Goal: Entertainment & Leisure: Consume media (video, audio)

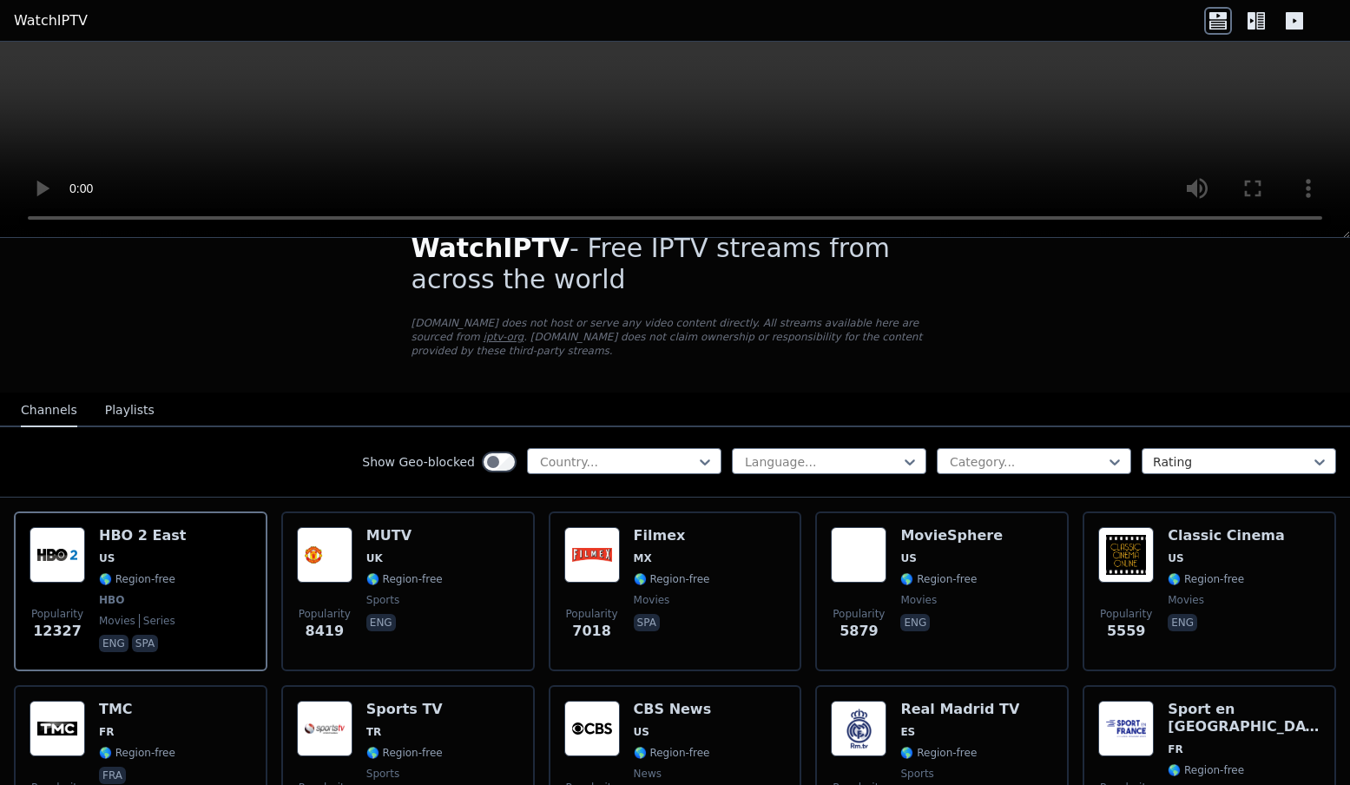
scroll to position [72, 0]
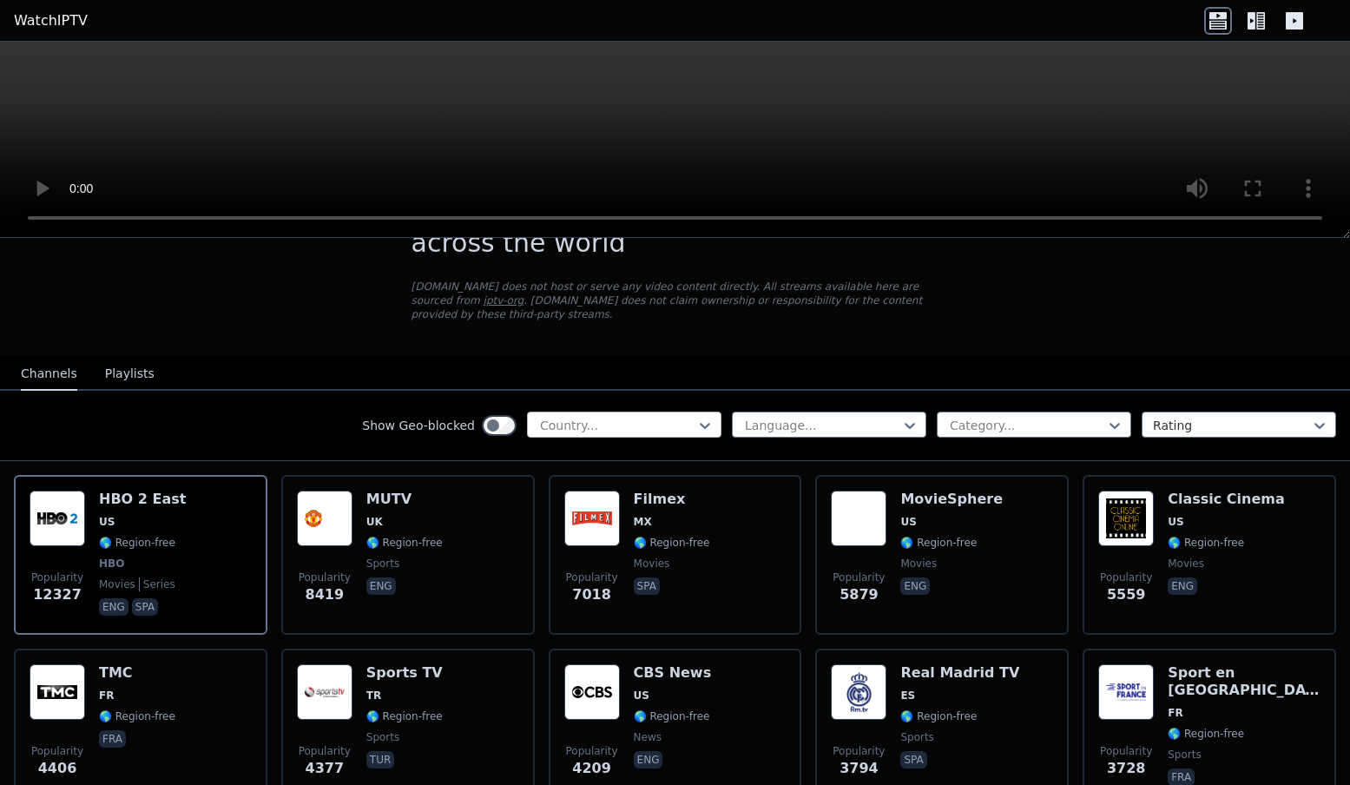
click at [586, 425] on div at bounding box center [617, 425] width 158 height 17
click at [690, 388] on nav "Channels Playlists" at bounding box center [675, 373] width 1350 height 35
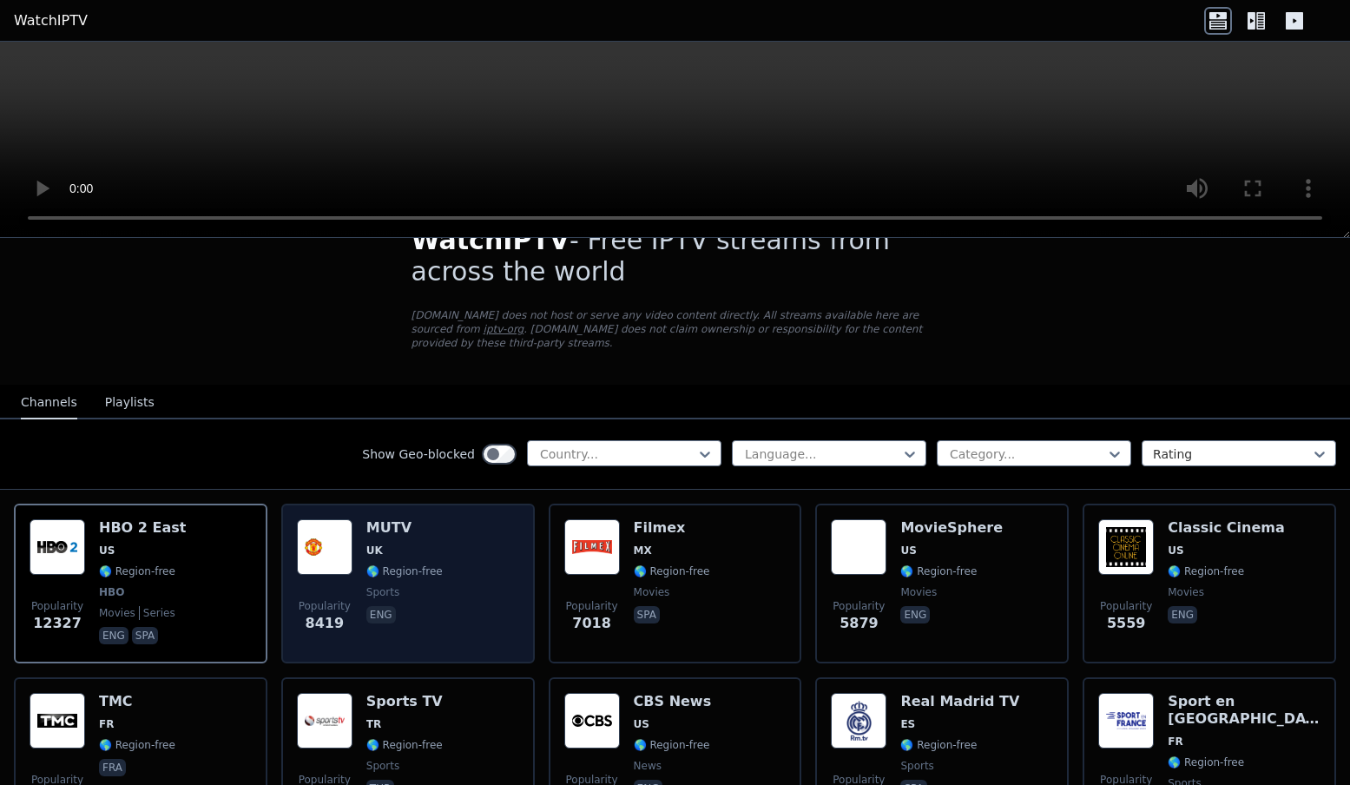
scroll to position [51, 0]
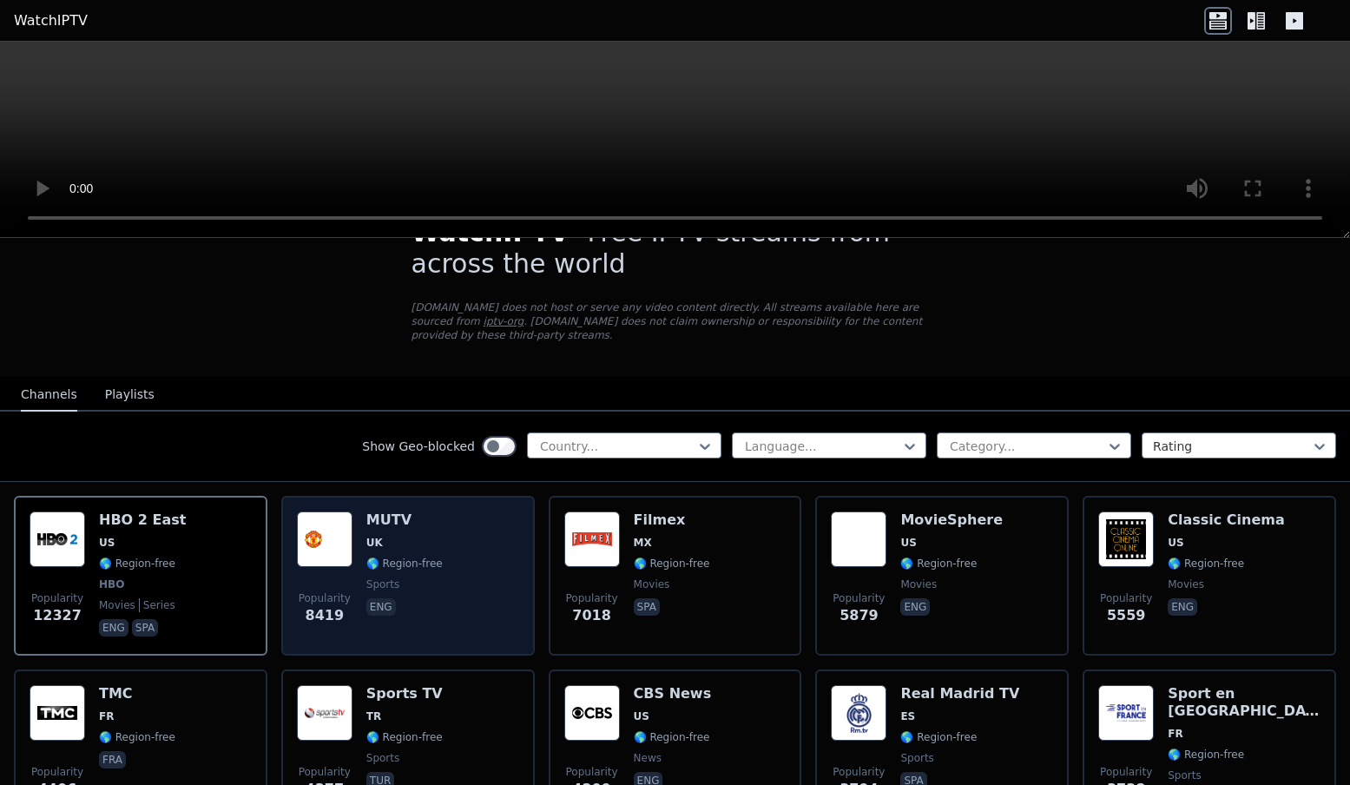
click at [395, 571] on div "MUTV UK 🌎 Region-free sports eng" at bounding box center [404, 576] width 76 height 129
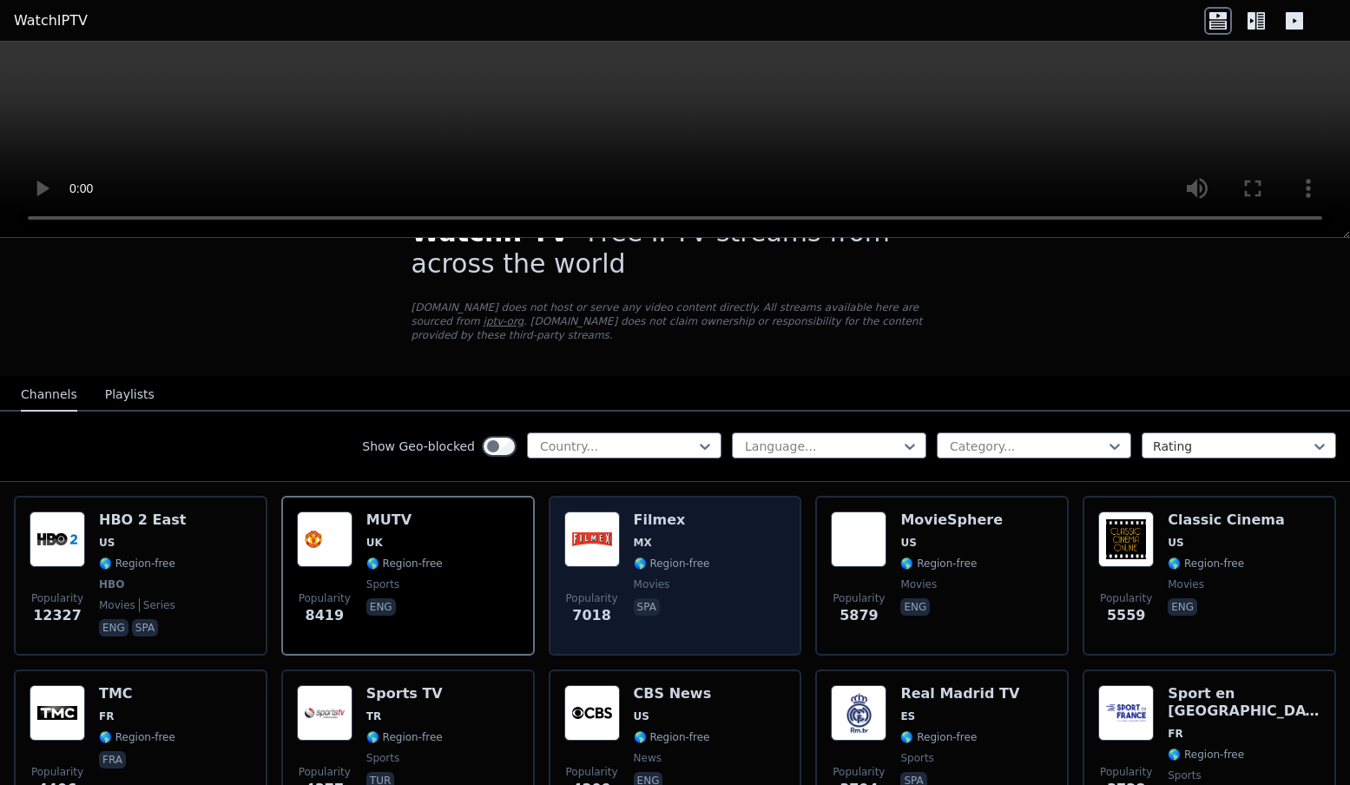
click at [559, 522] on div "Popularity 7018 Filmex MX 🌎 Region-free movies spa" at bounding box center [676, 576] width 254 height 160
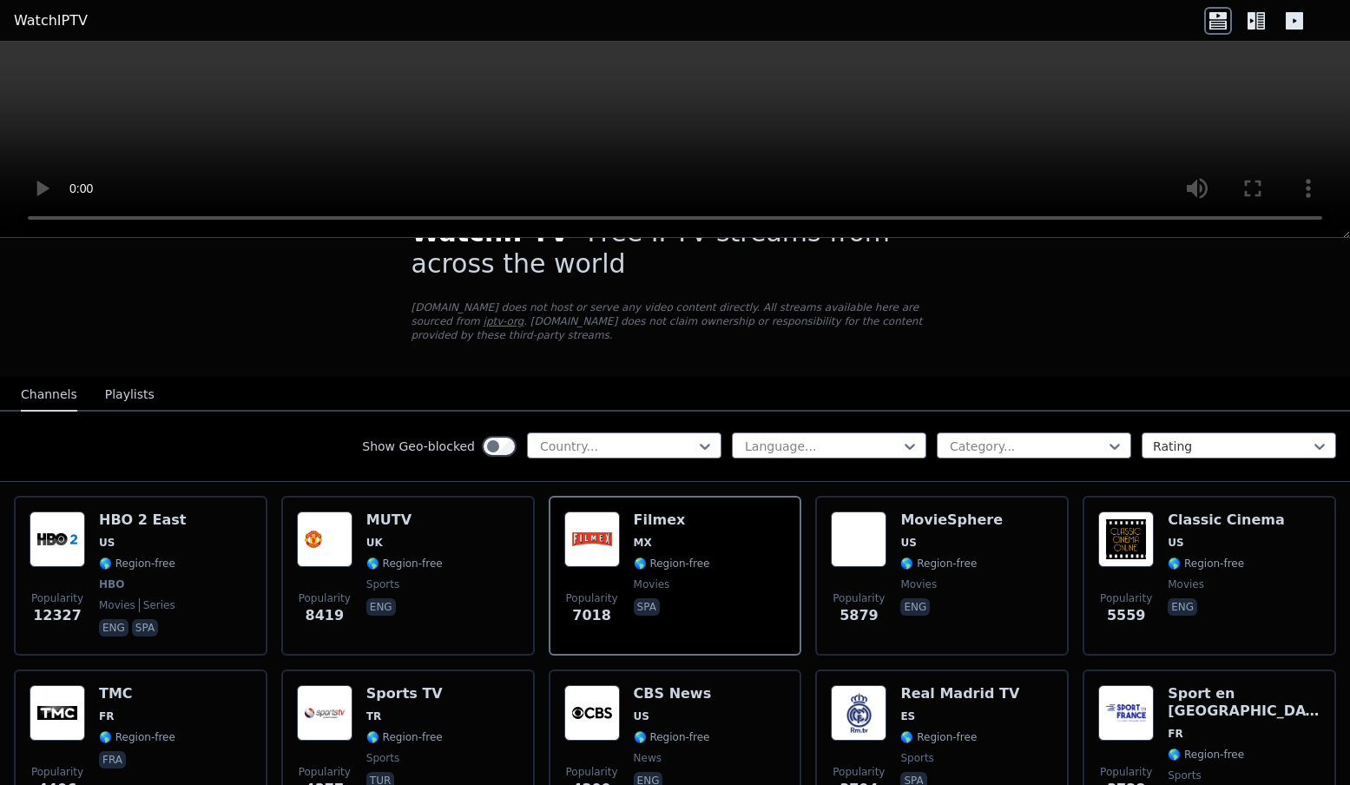
click at [130, 389] on button "Playlists" at bounding box center [130, 395] width 50 height 33
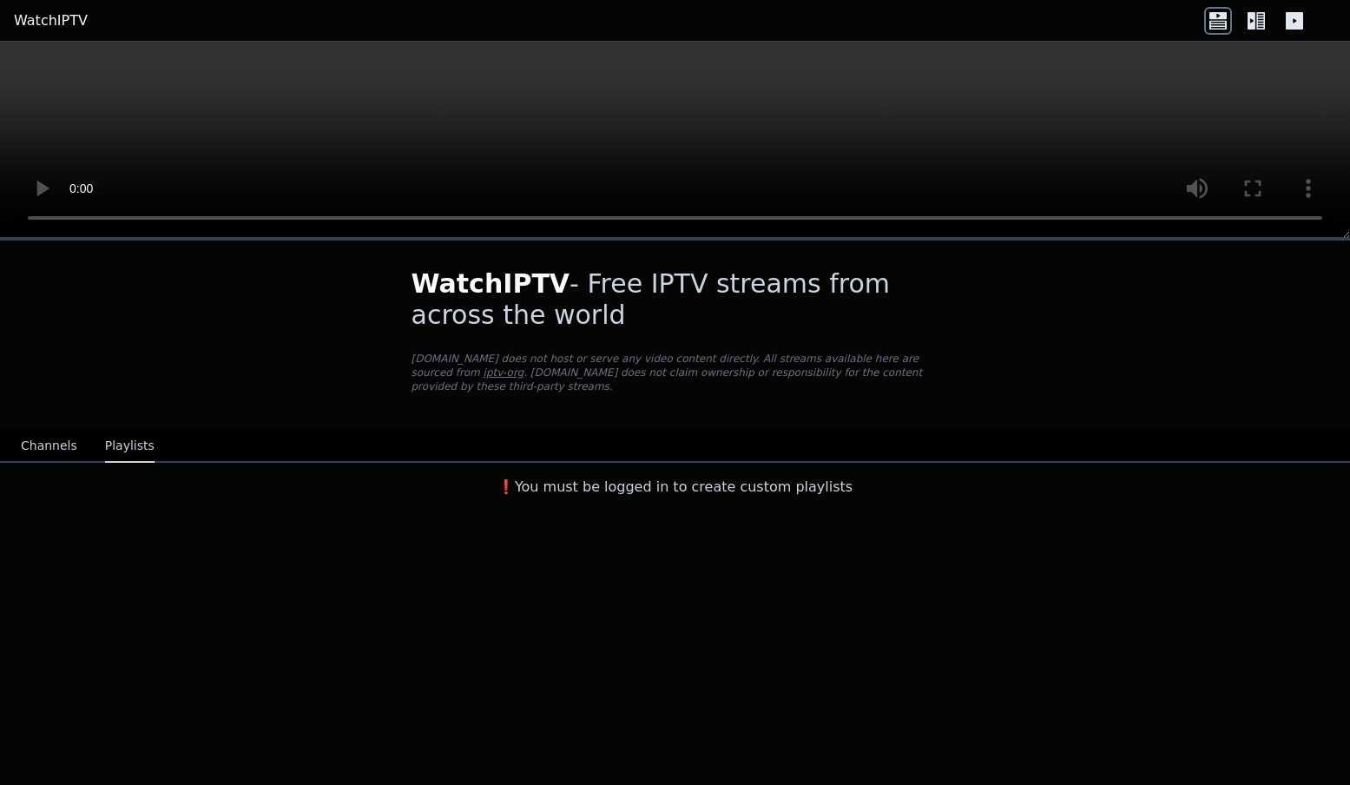
scroll to position [0, 0]
click at [36, 453] on button "Channels" at bounding box center [49, 446] width 56 height 33
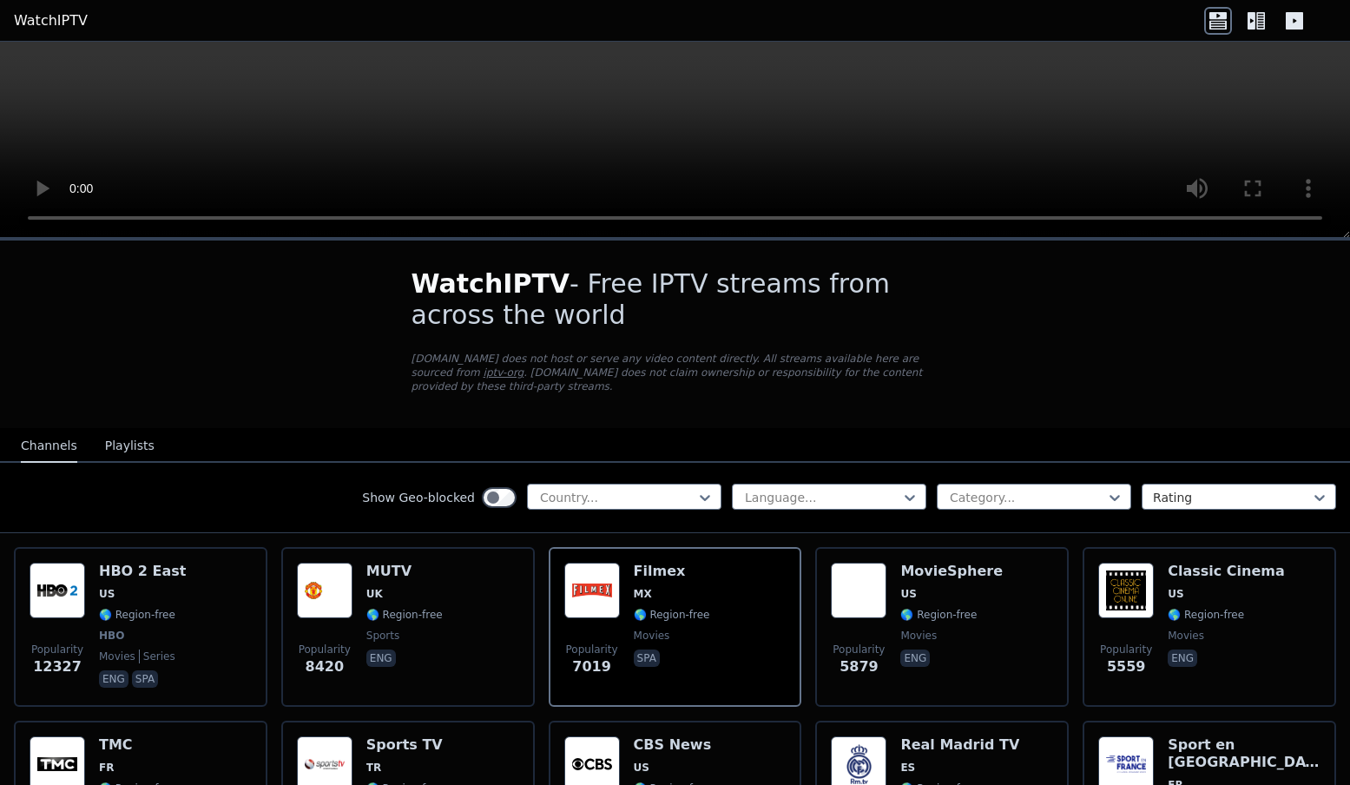
scroll to position [335, 0]
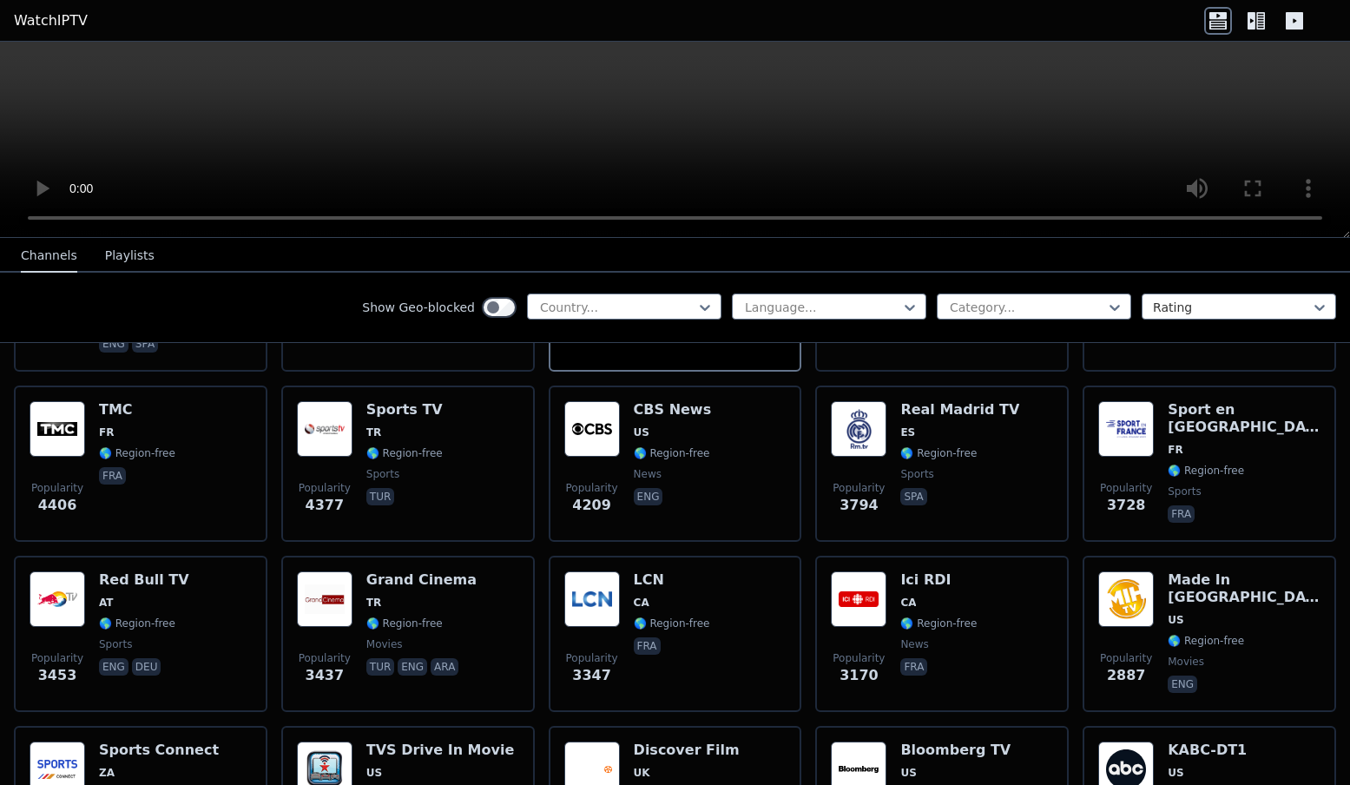
click at [1251, 20] on icon at bounding box center [1257, 21] width 28 height 28
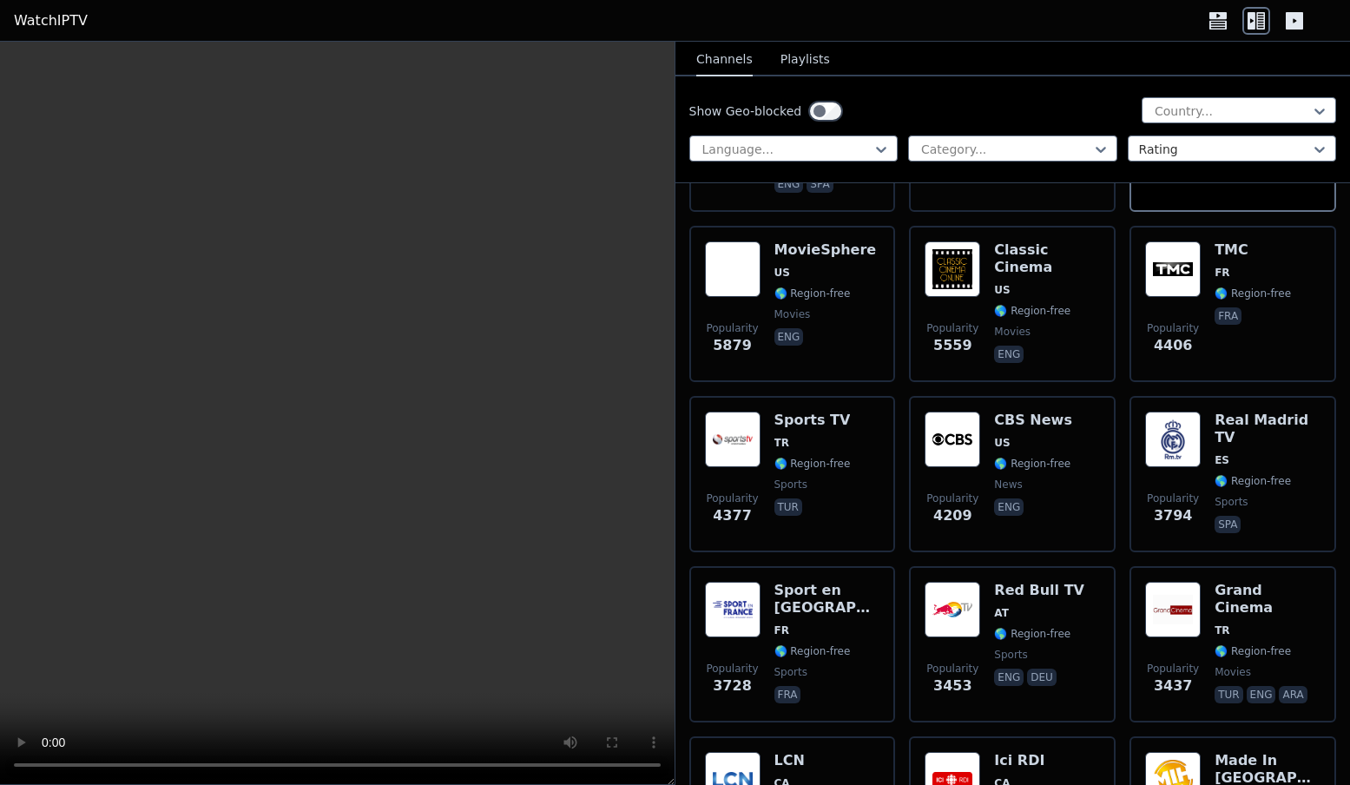
click at [1215, 20] on icon at bounding box center [1219, 21] width 28 height 28
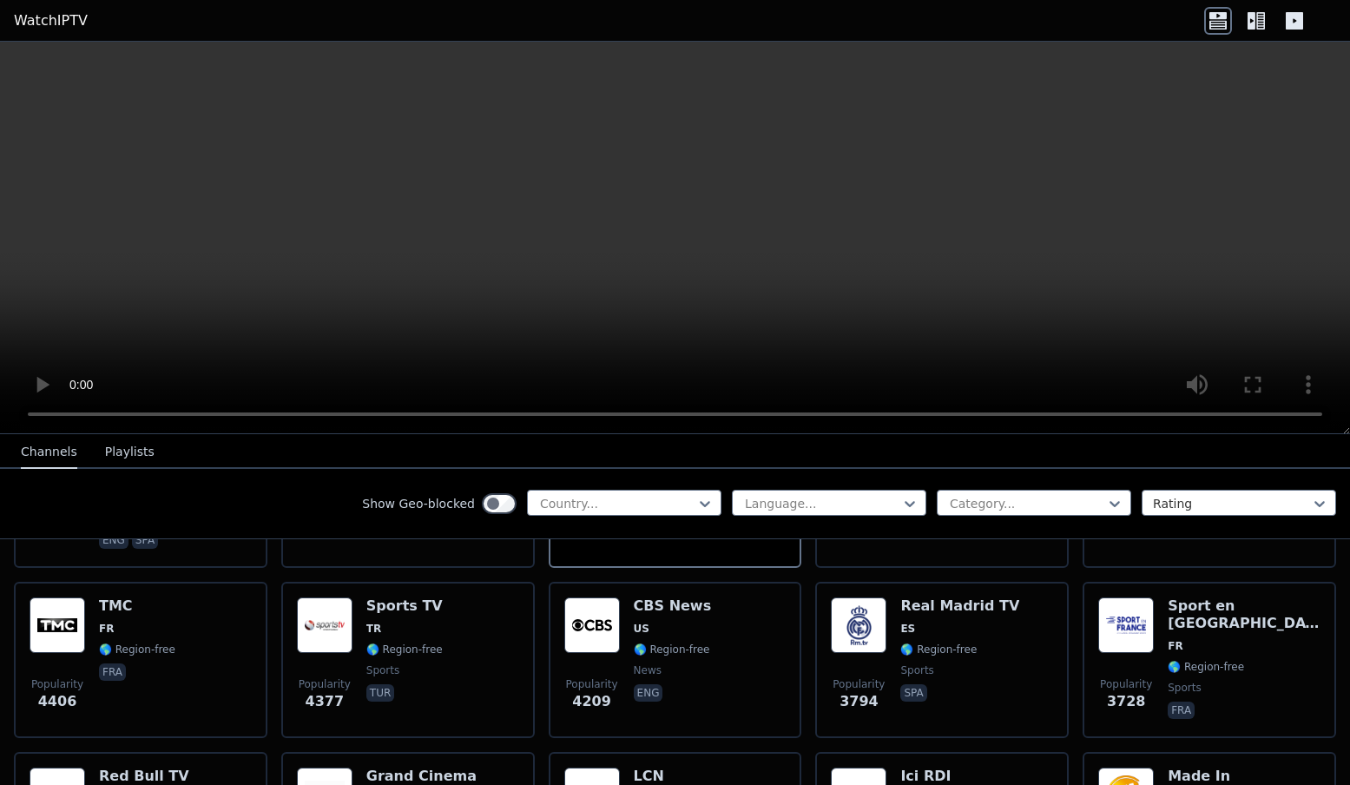
click at [1289, 22] on icon at bounding box center [1294, 20] width 17 height 17
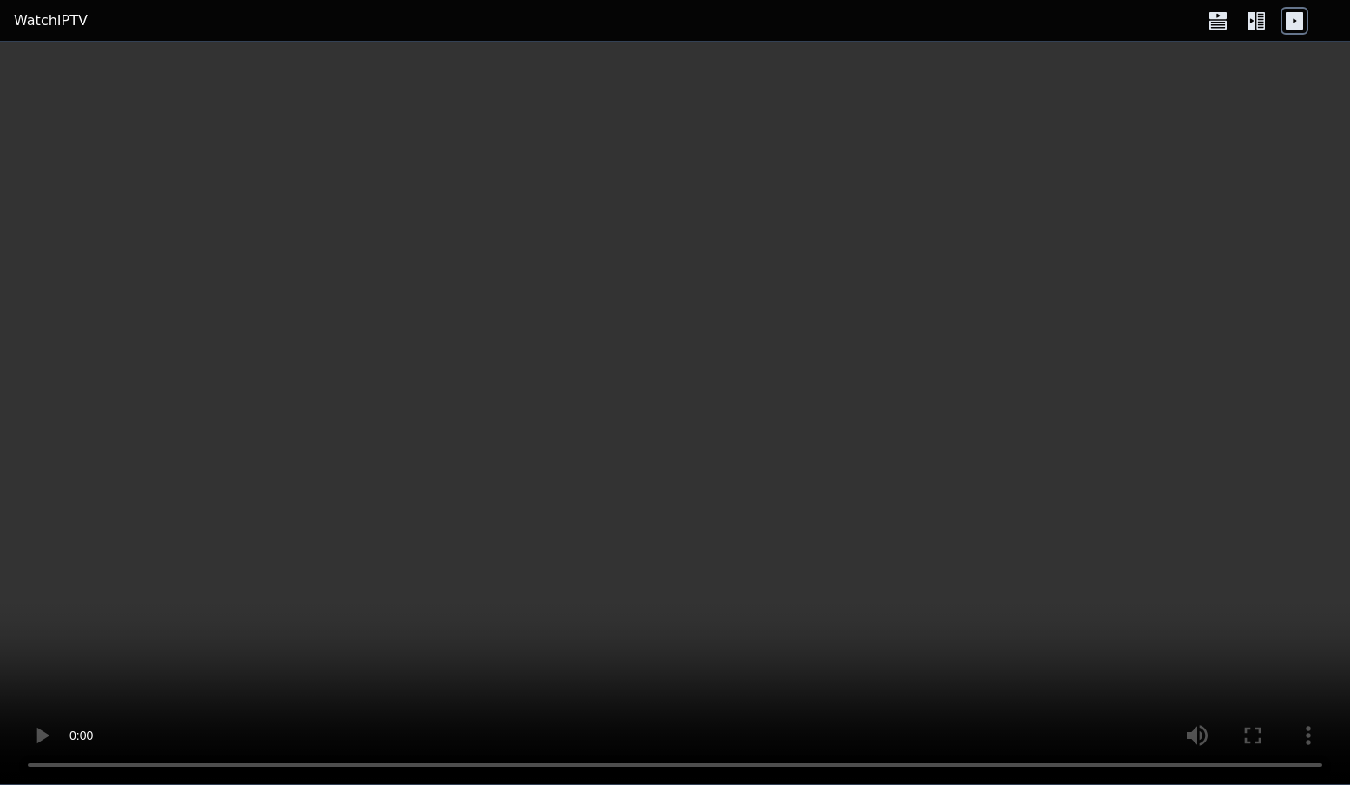
click at [1211, 19] on icon at bounding box center [1219, 21] width 28 height 28
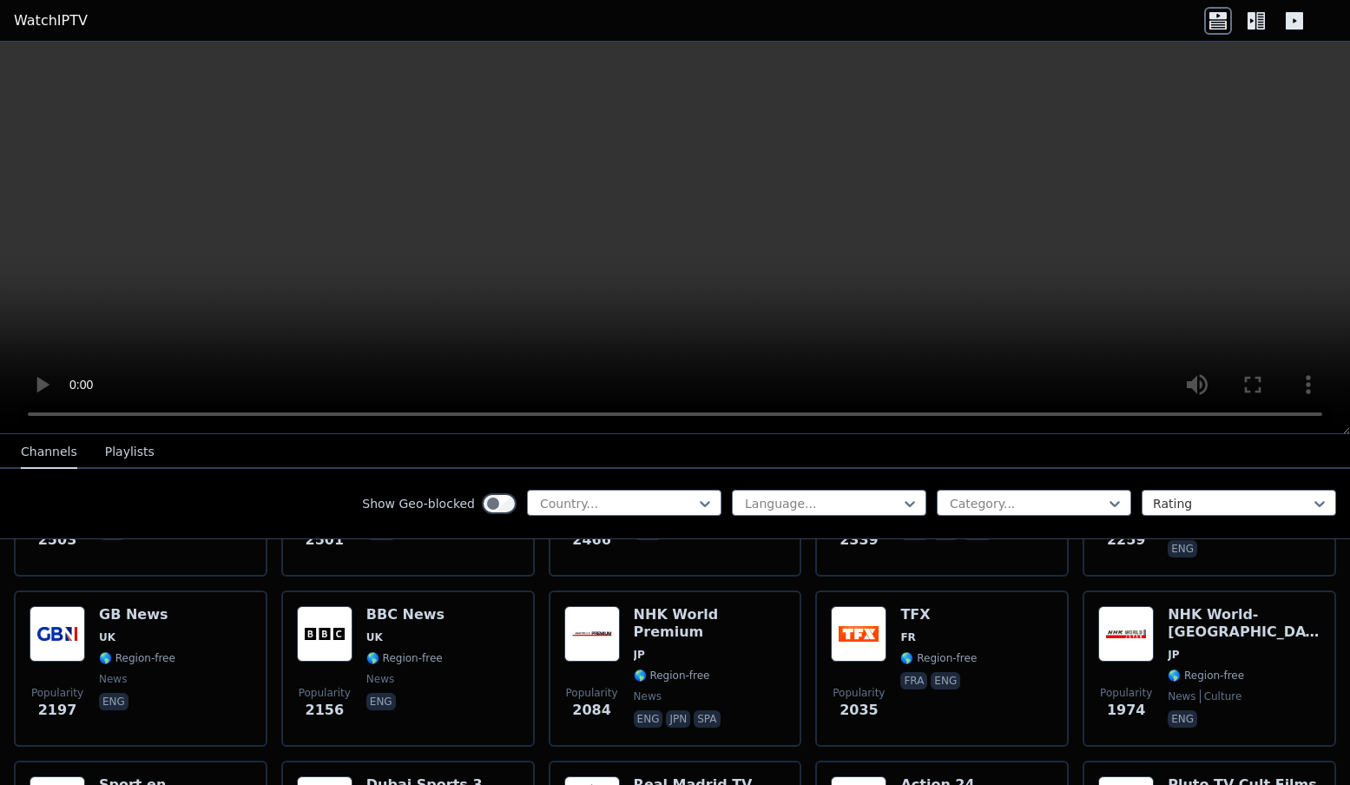
scroll to position [1006, 0]
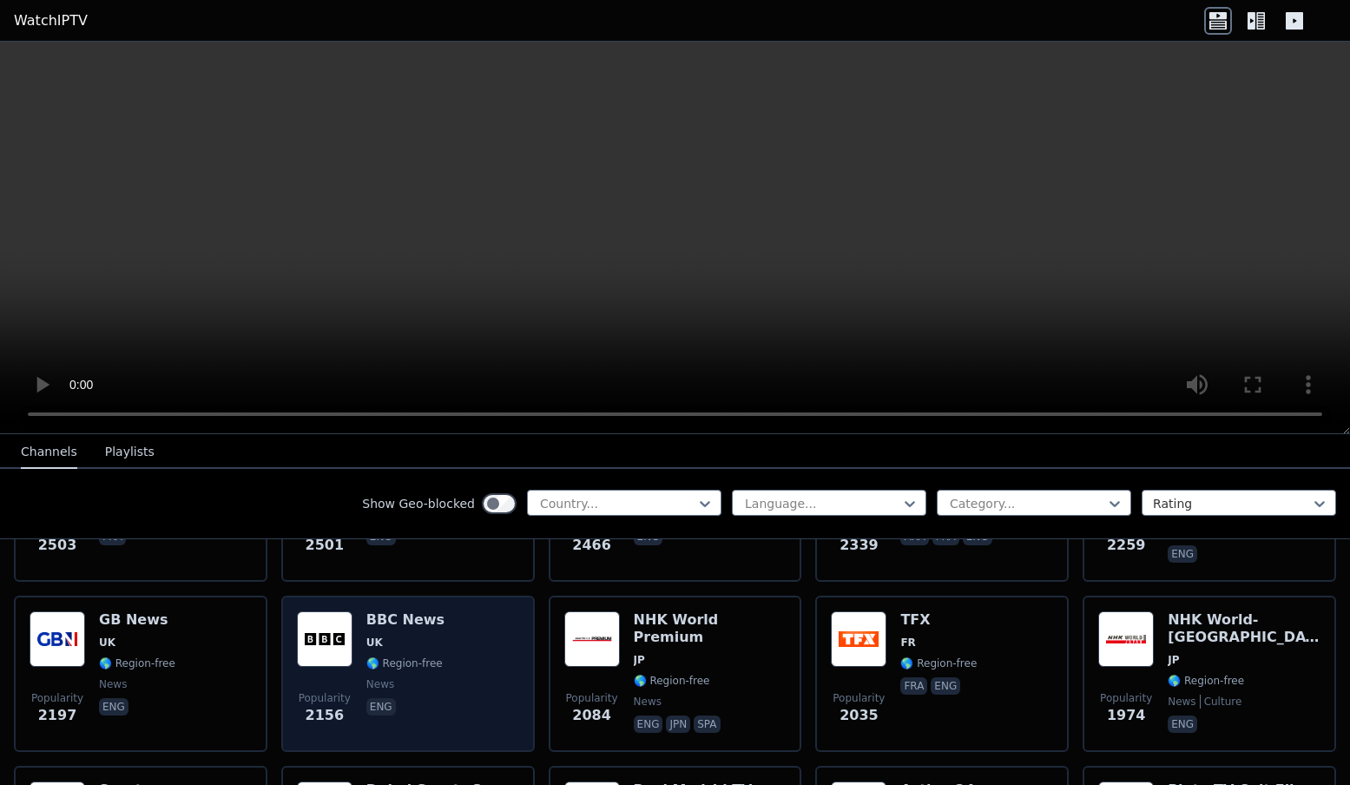
click at [501, 659] on div "Popularity 2156 BBC News UK 🌎 Region-free news eng" at bounding box center [408, 673] width 222 height 125
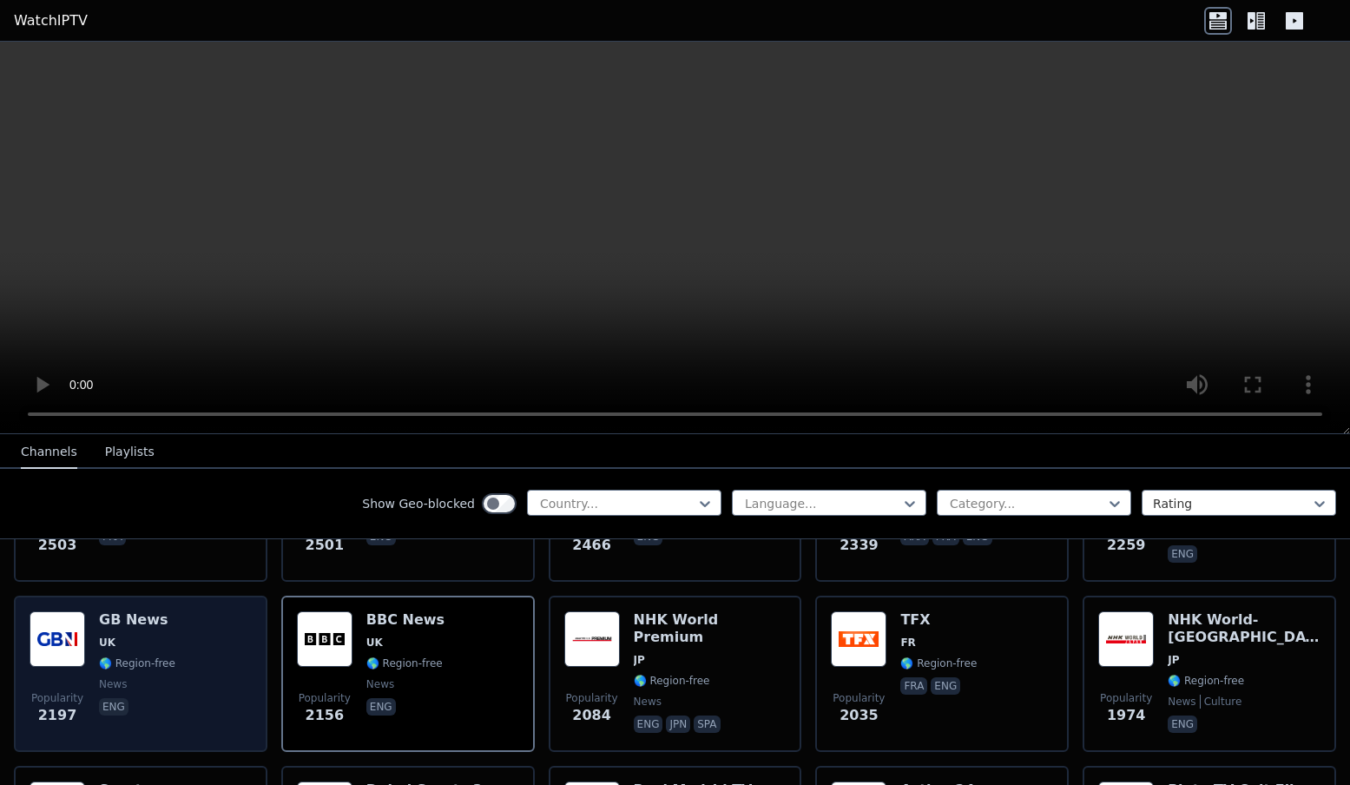
click at [139, 680] on span "news" at bounding box center [137, 684] width 76 height 14
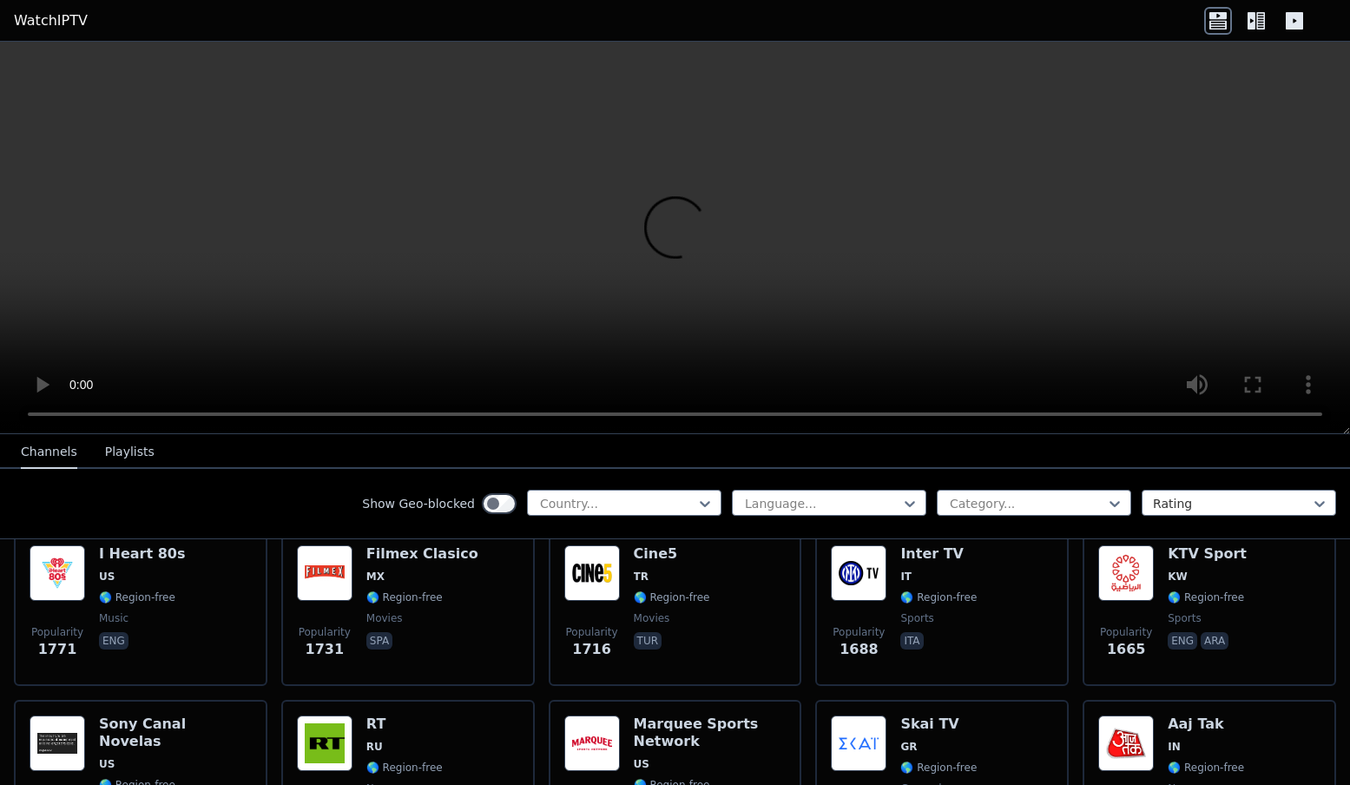
scroll to position [1451, 0]
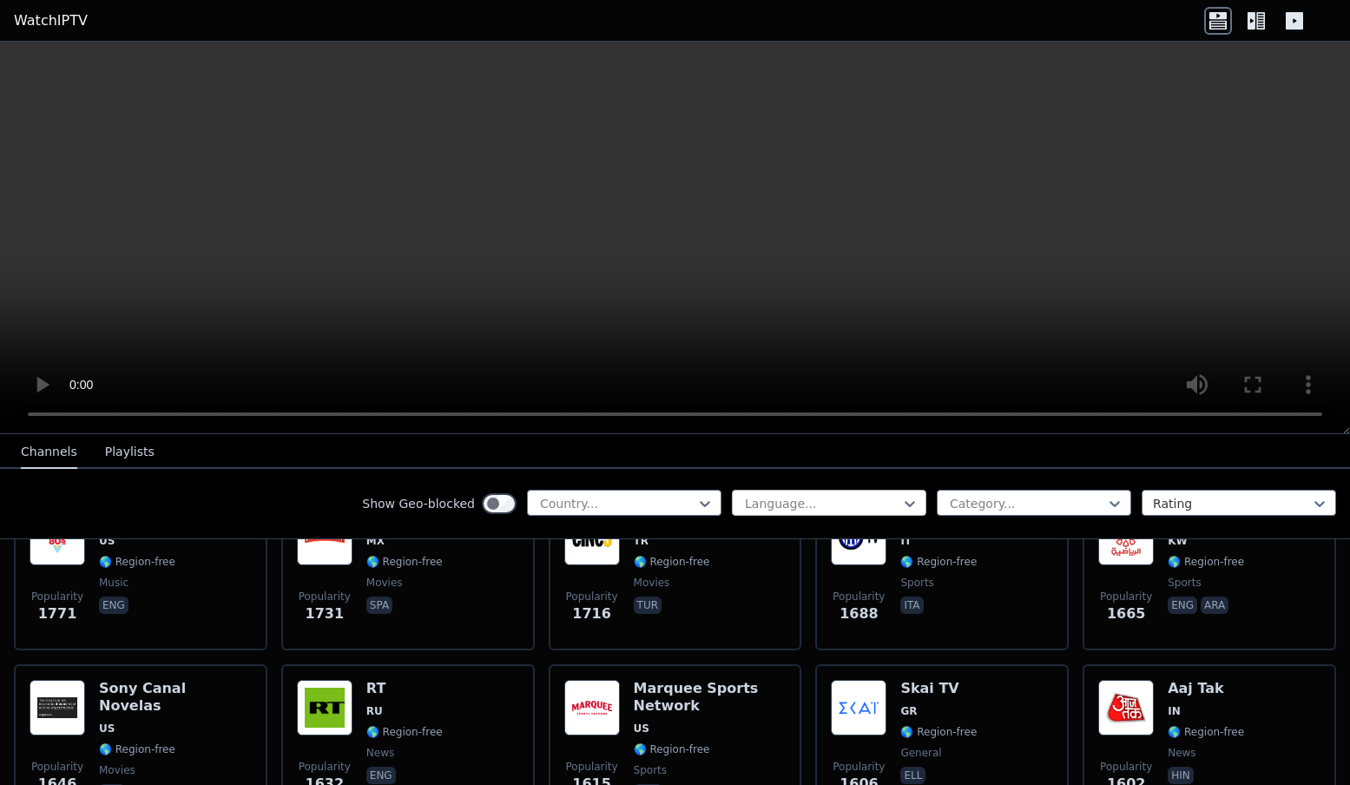
click at [794, 508] on div at bounding box center [822, 503] width 158 height 17
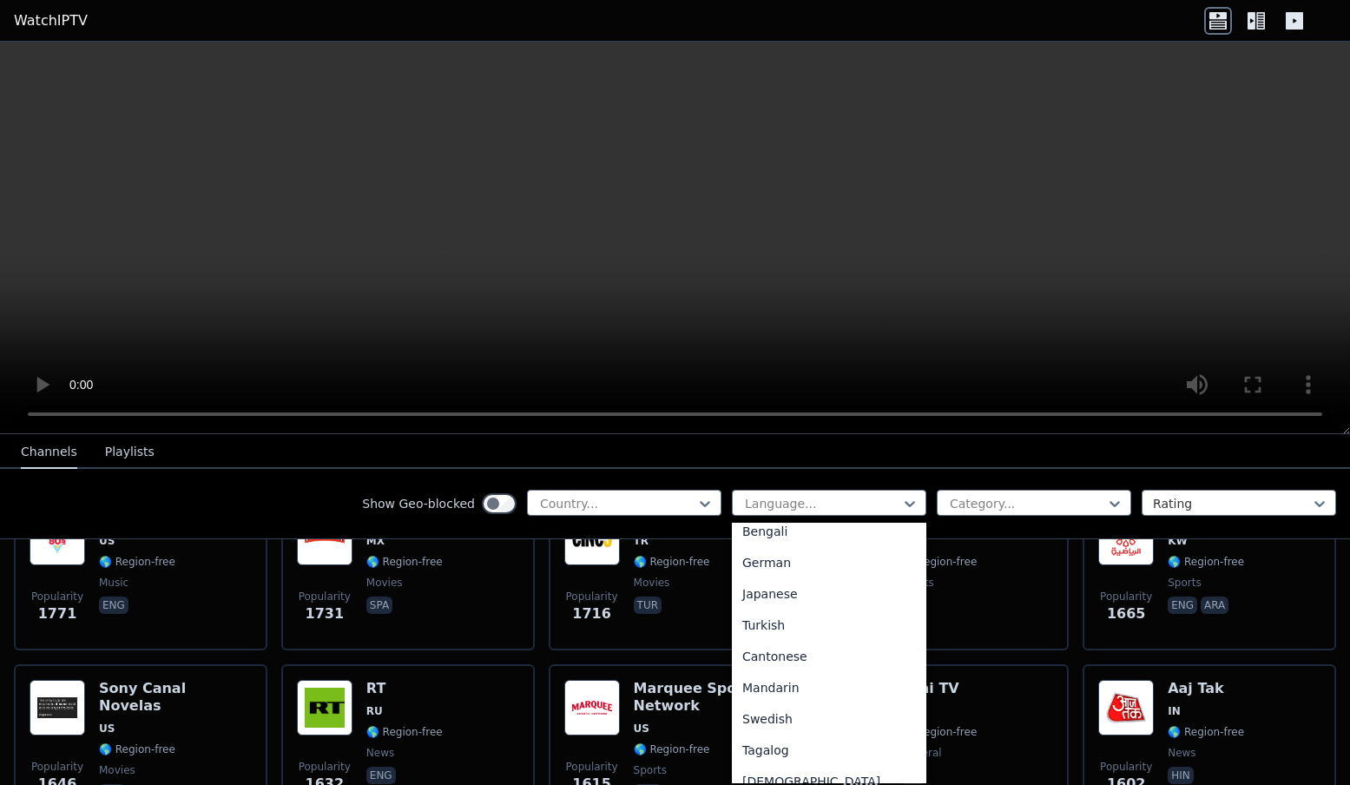
scroll to position [434, 0]
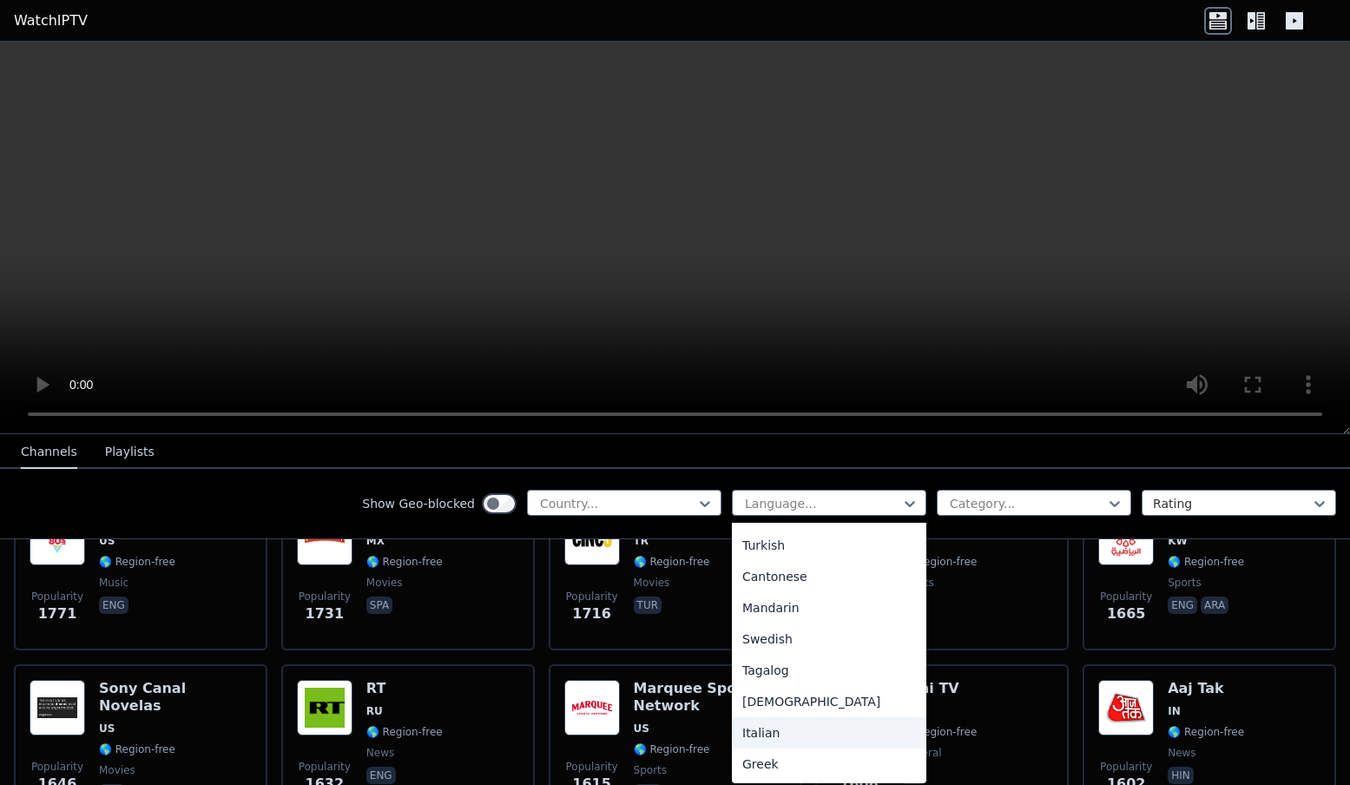
click at [794, 742] on div "Italian" at bounding box center [829, 732] width 195 height 31
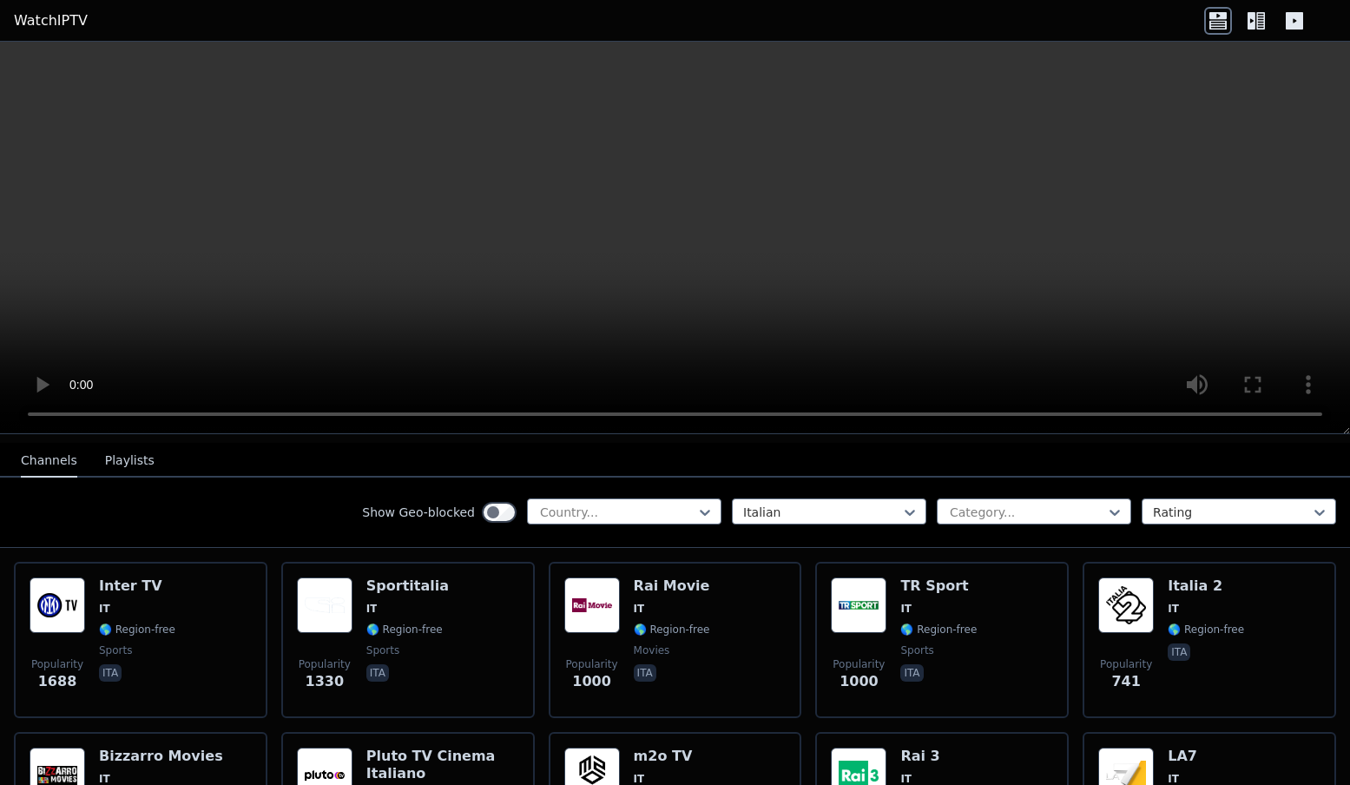
scroll to position [179, 0]
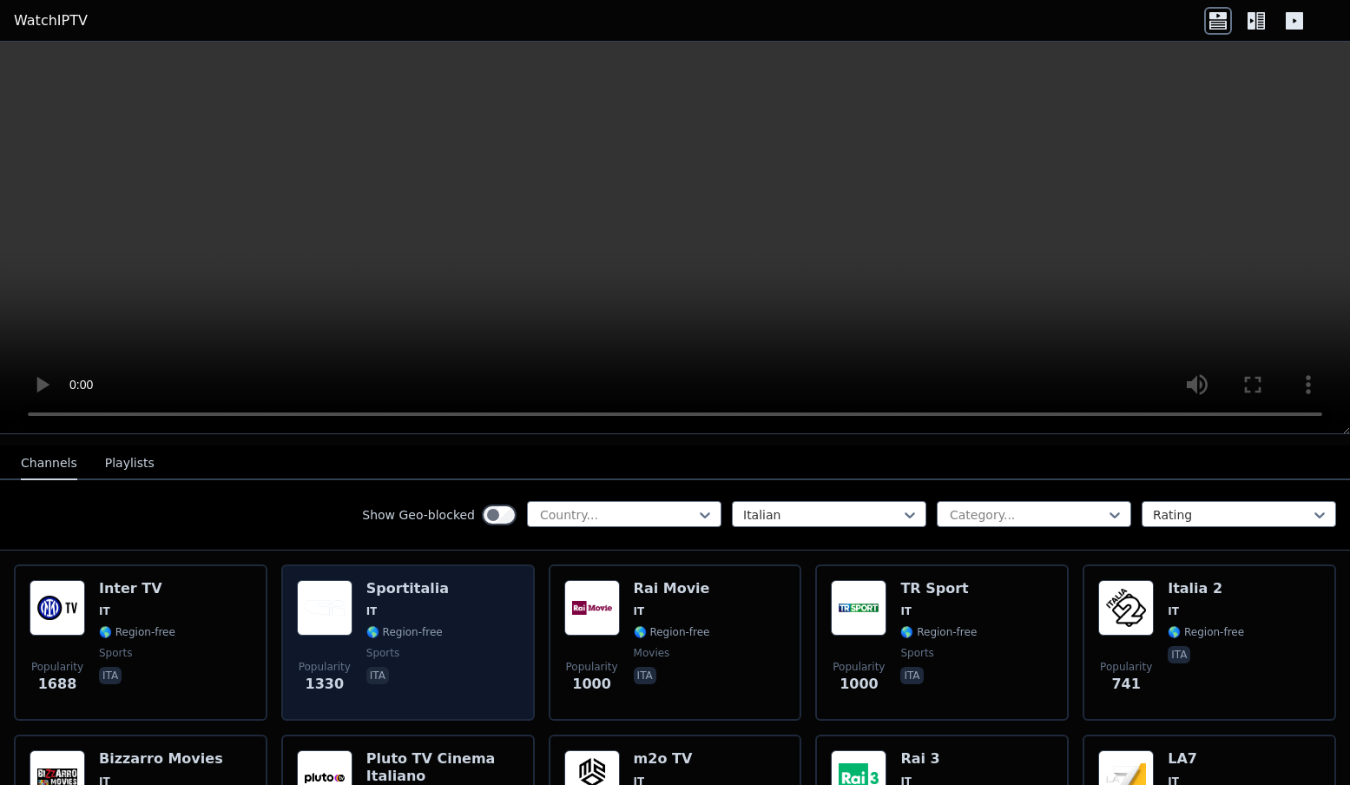
click at [391, 613] on span "IT" at bounding box center [407, 611] width 83 height 14
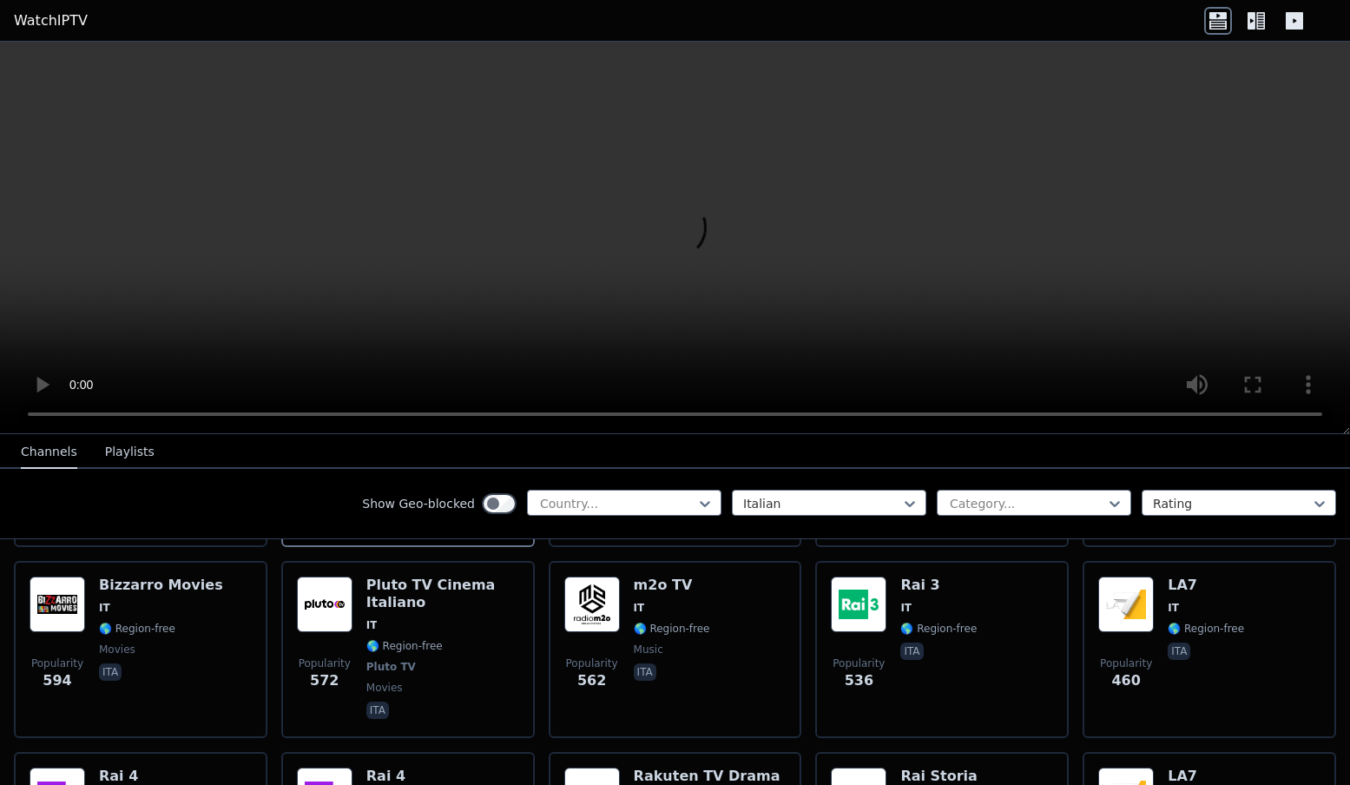
scroll to position [358, 0]
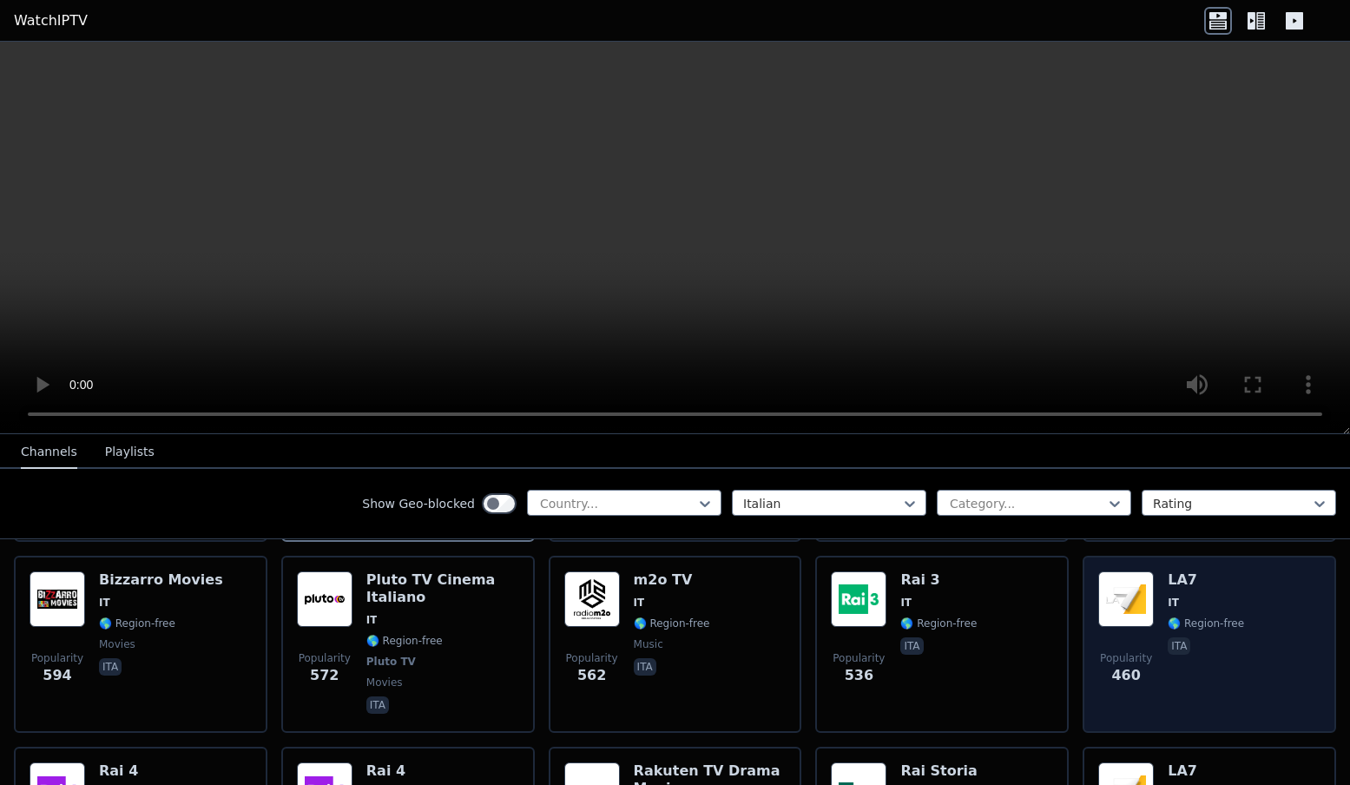
click at [1124, 662] on span "Popularity" at bounding box center [1126, 658] width 52 height 14
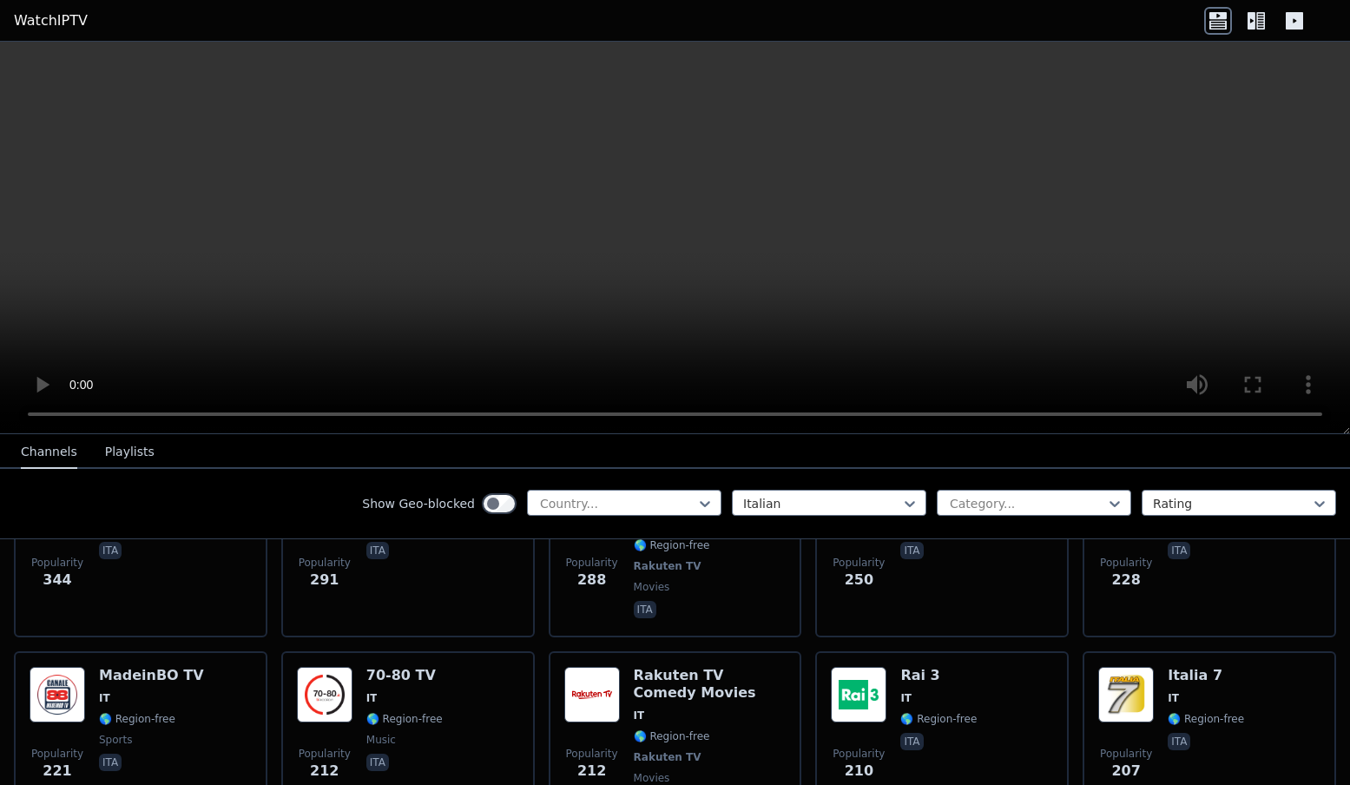
scroll to position [650, 0]
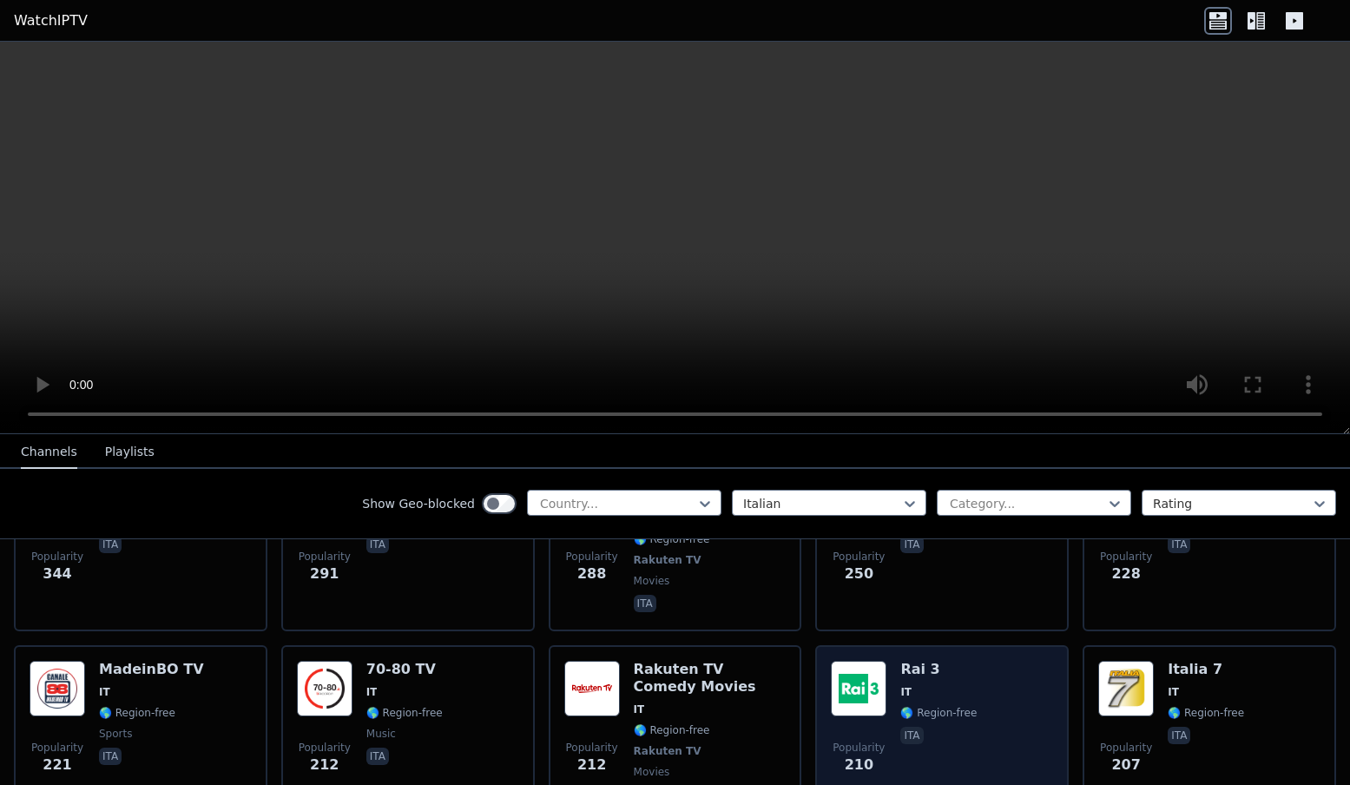
click at [910, 694] on span "IT" at bounding box center [906, 692] width 11 height 14
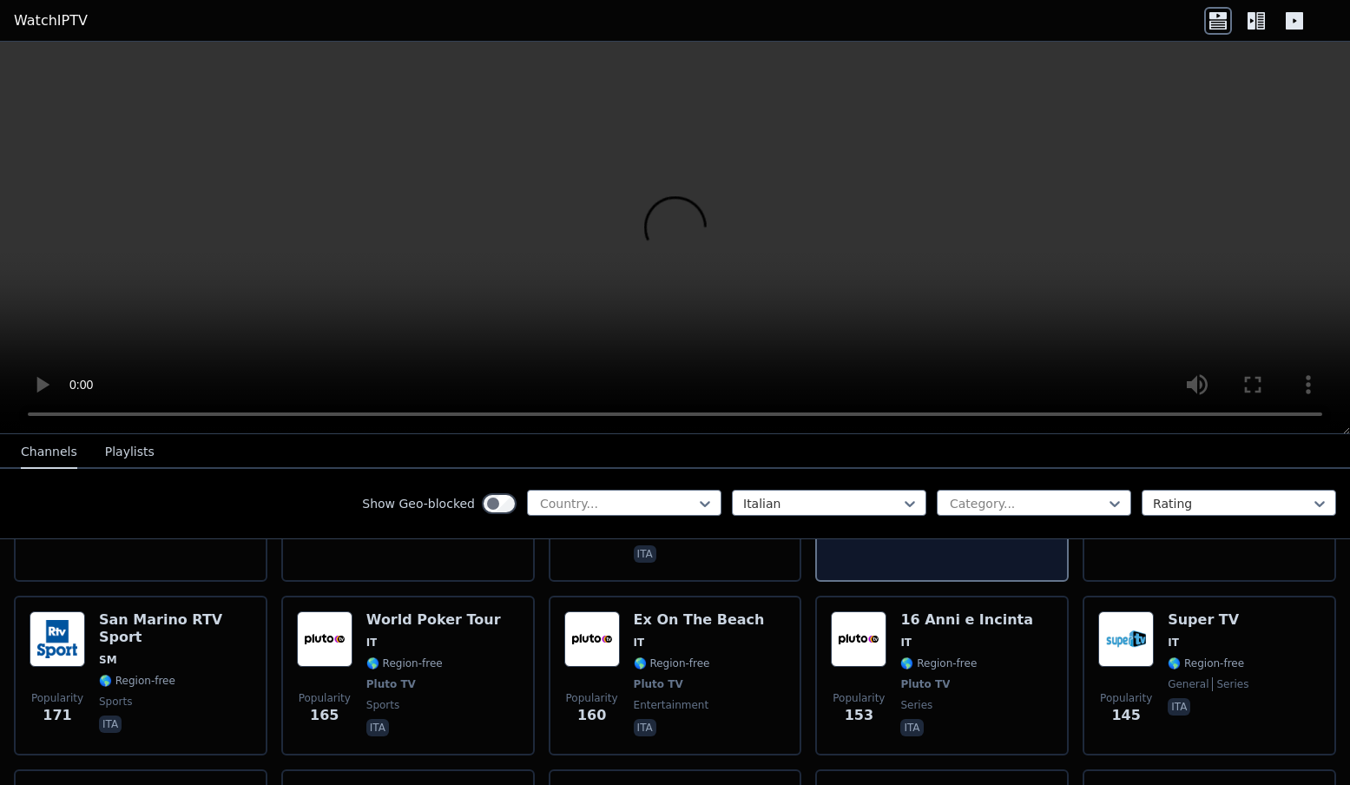
scroll to position [872, 0]
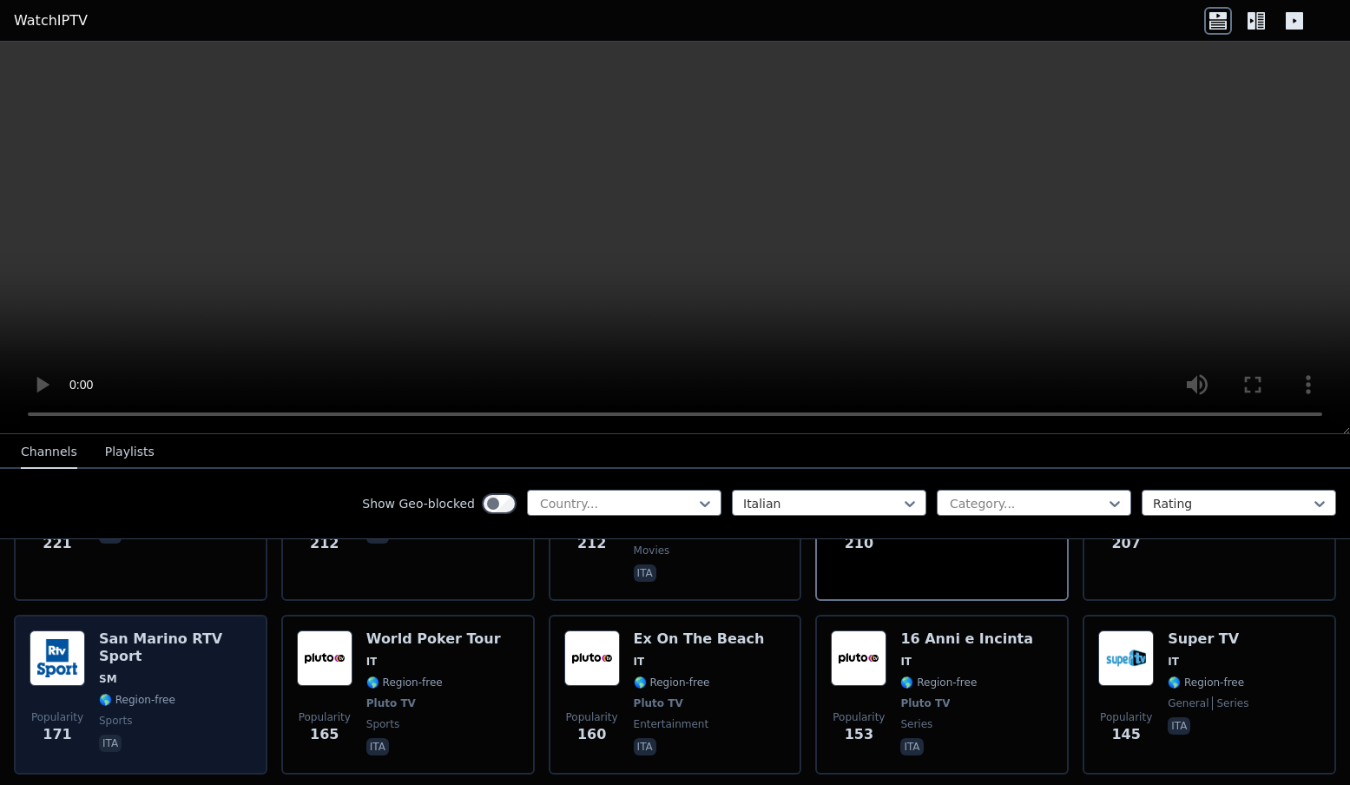
click at [188, 673] on div "San Marino RTV Sport SM 🌎 Region-free sports ita" at bounding box center [175, 695] width 153 height 129
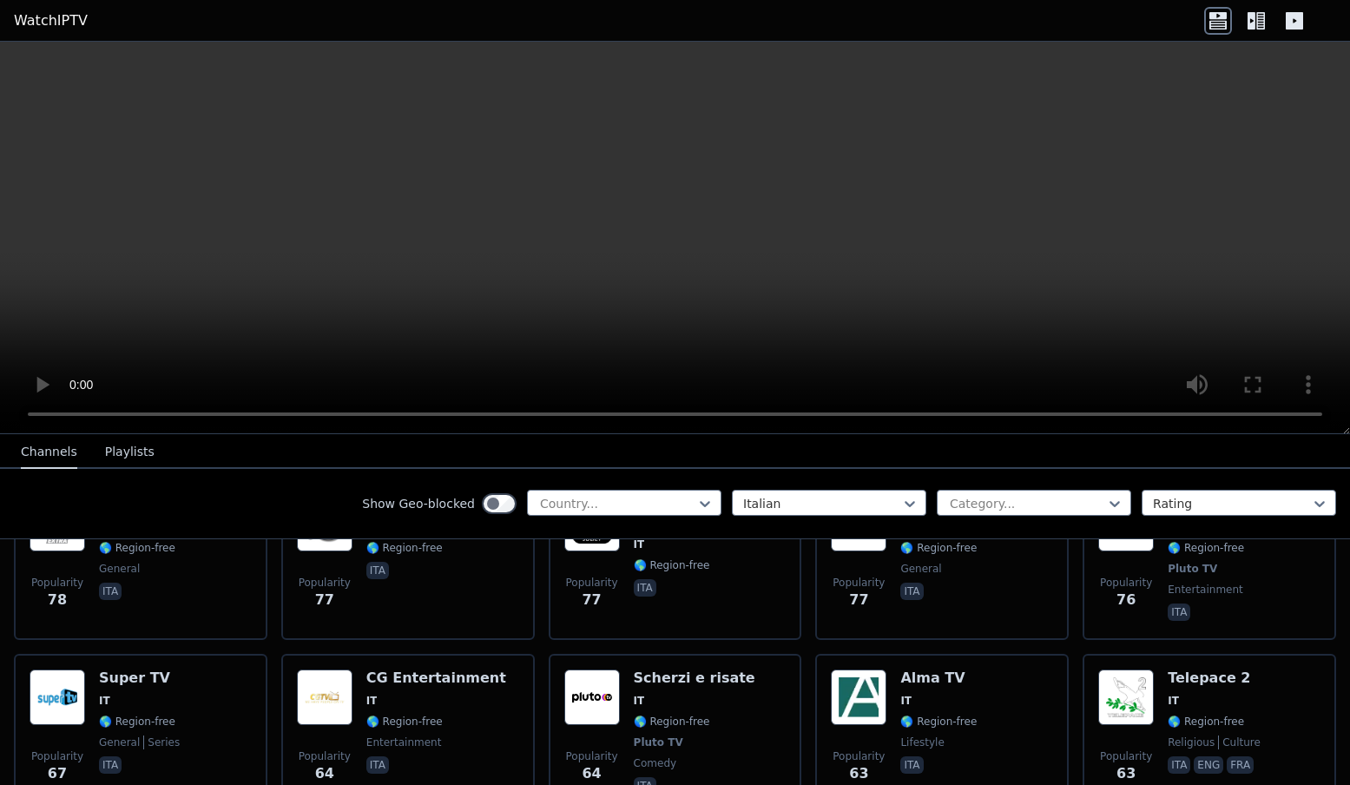
scroll to position [1946, 0]
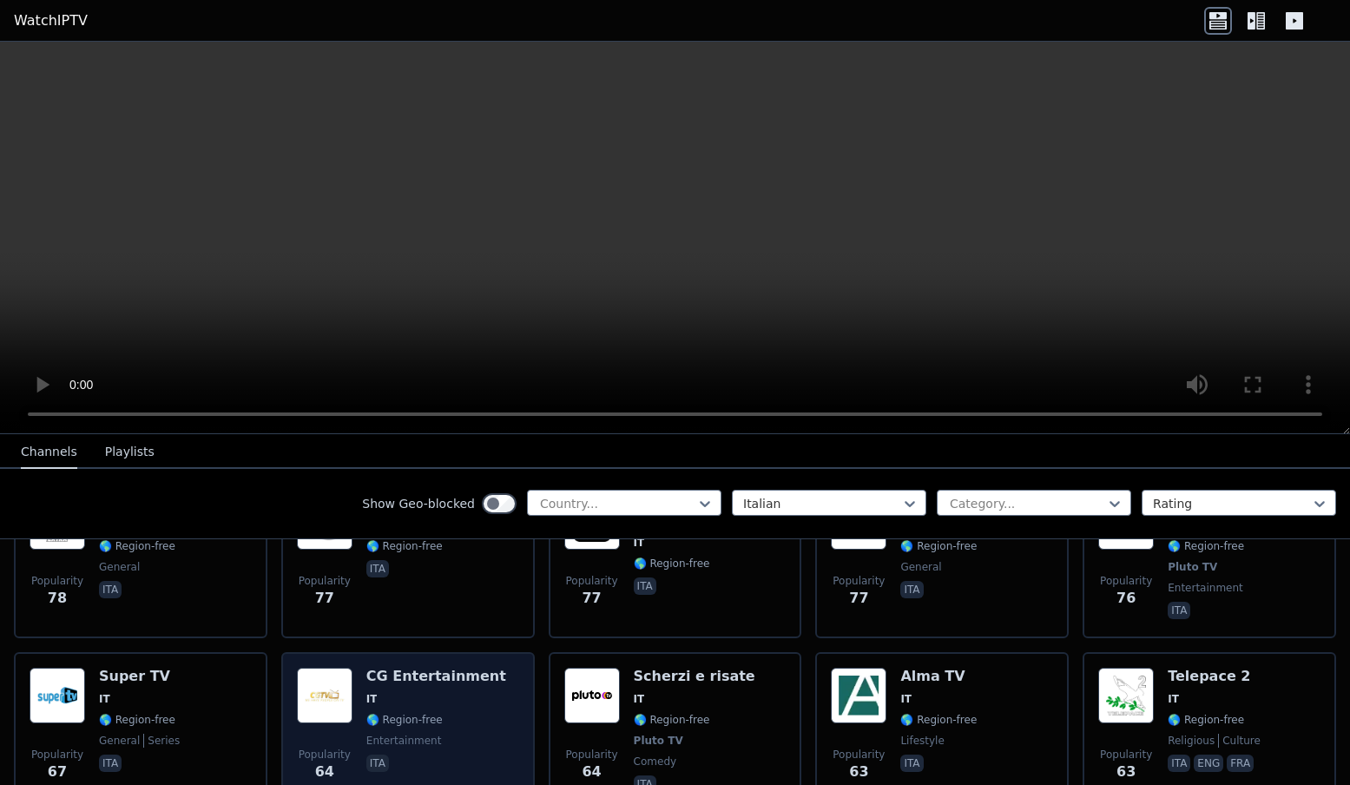
click at [398, 720] on span "🌎 Region-free" at bounding box center [404, 720] width 76 height 14
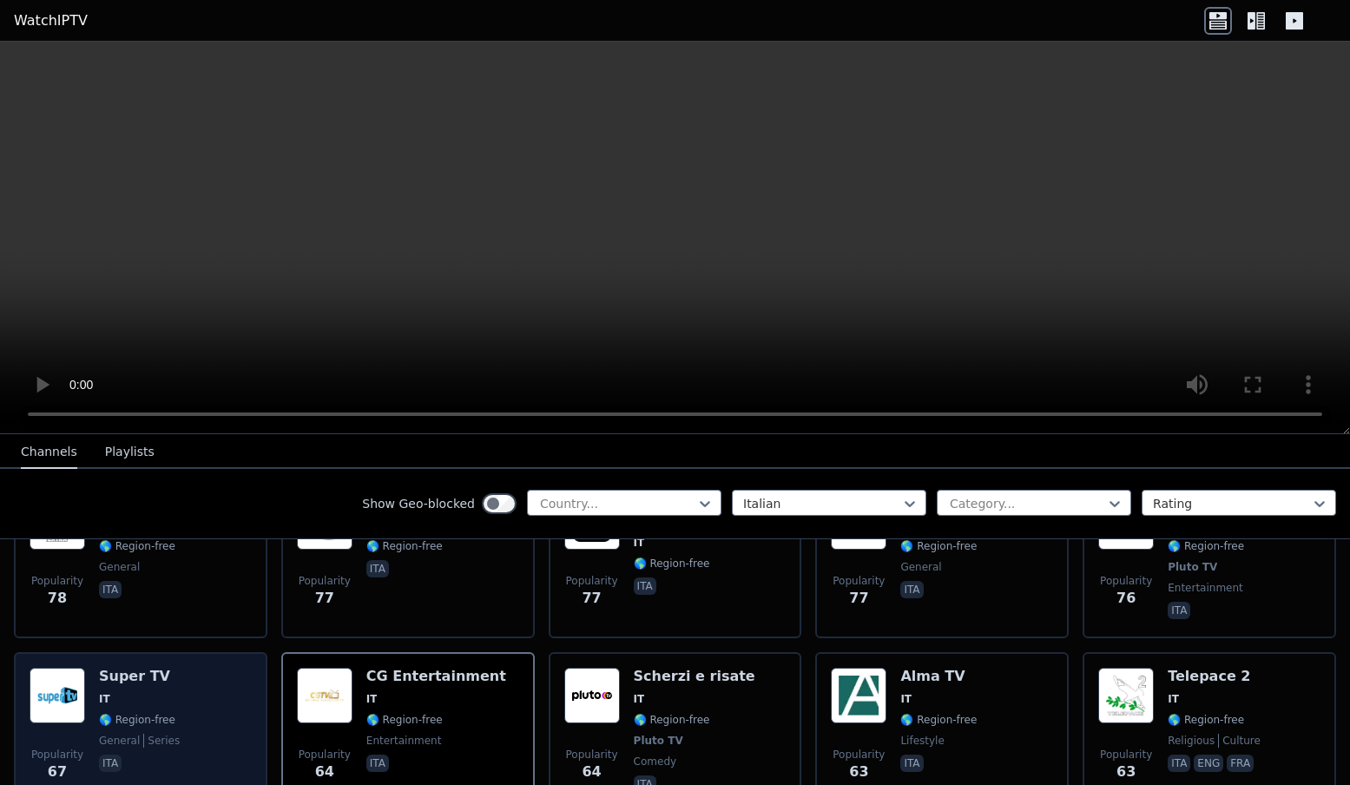
click at [163, 700] on span "IT" at bounding box center [139, 699] width 81 height 14
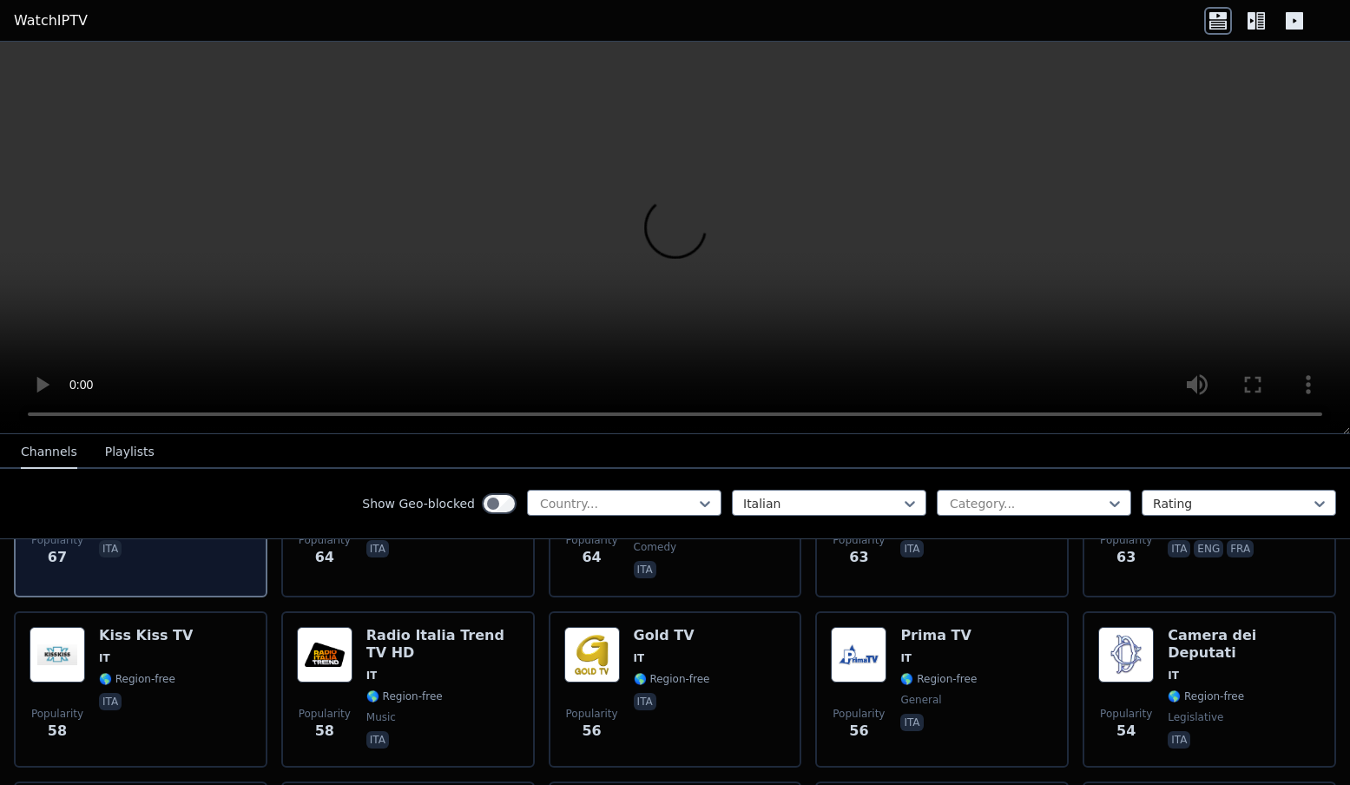
scroll to position [2202, 0]
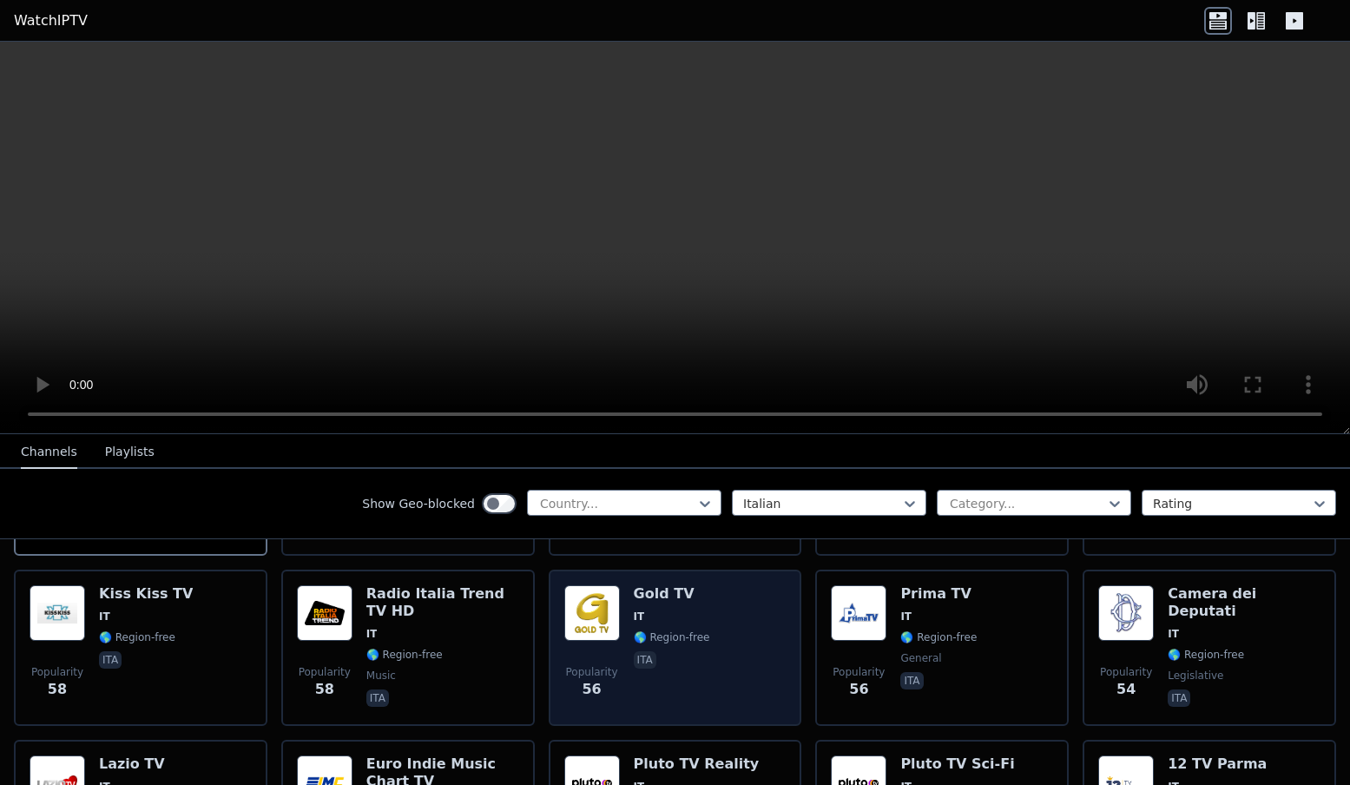
click at [565, 631] on img at bounding box center [593, 613] width 56 height 56
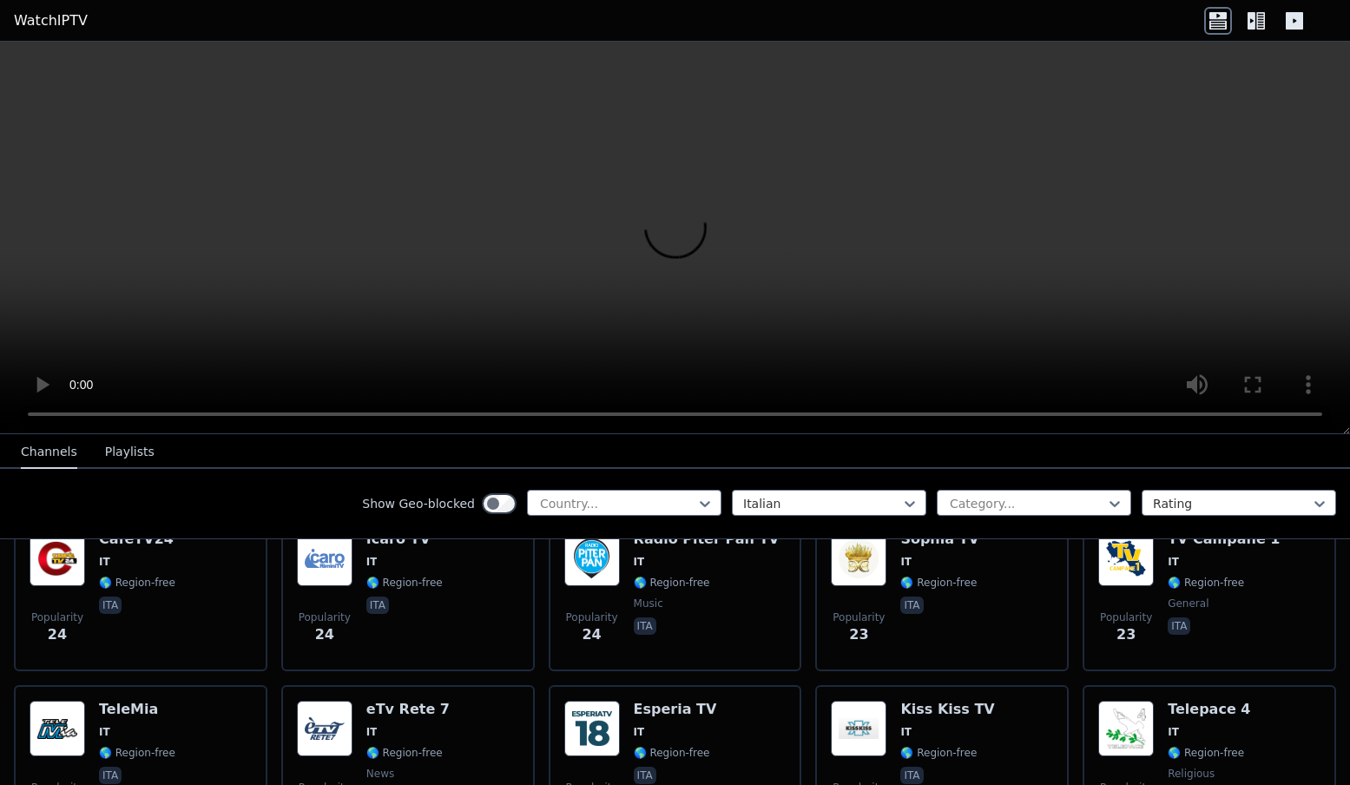
scroll to position [4400, 0]
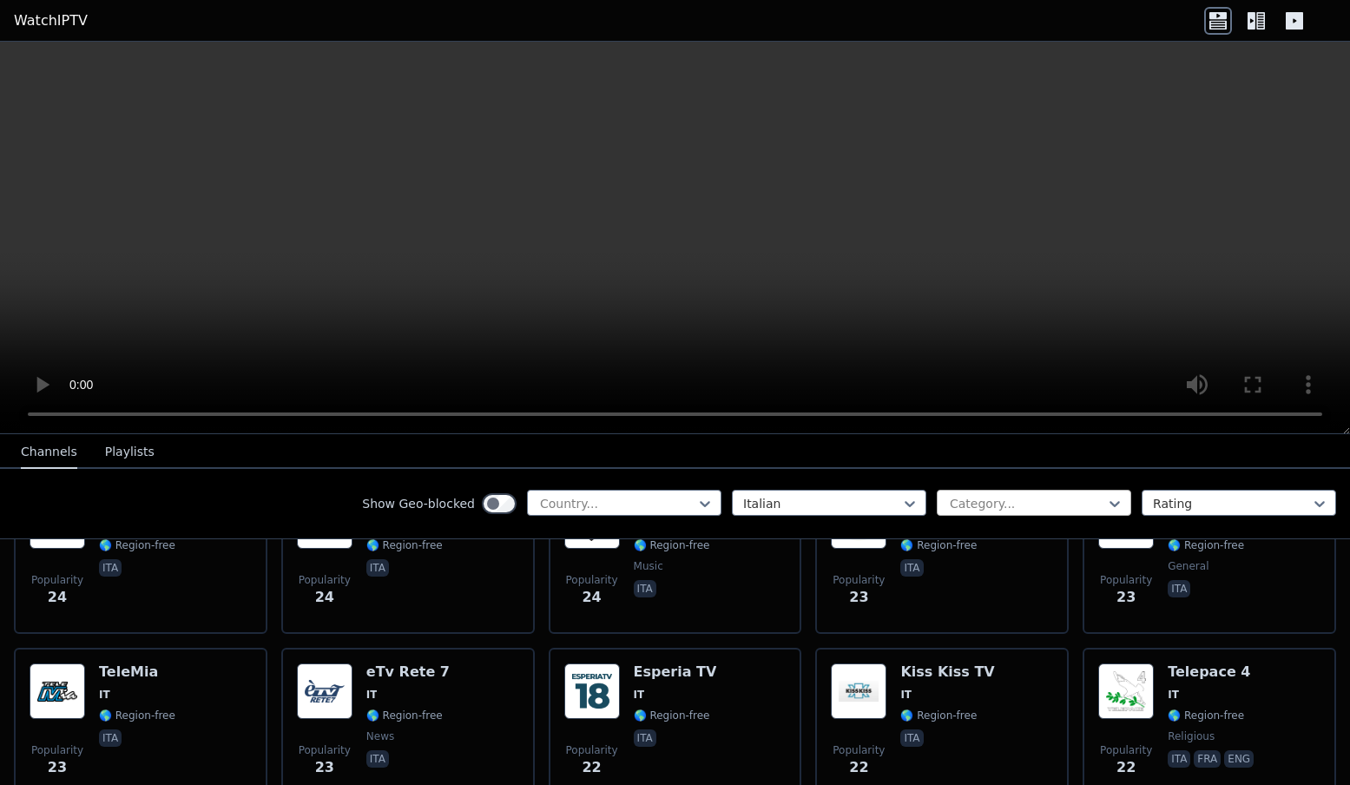
click at [981, 505] on div at bounding box center [1027, 503] width 158 height 17
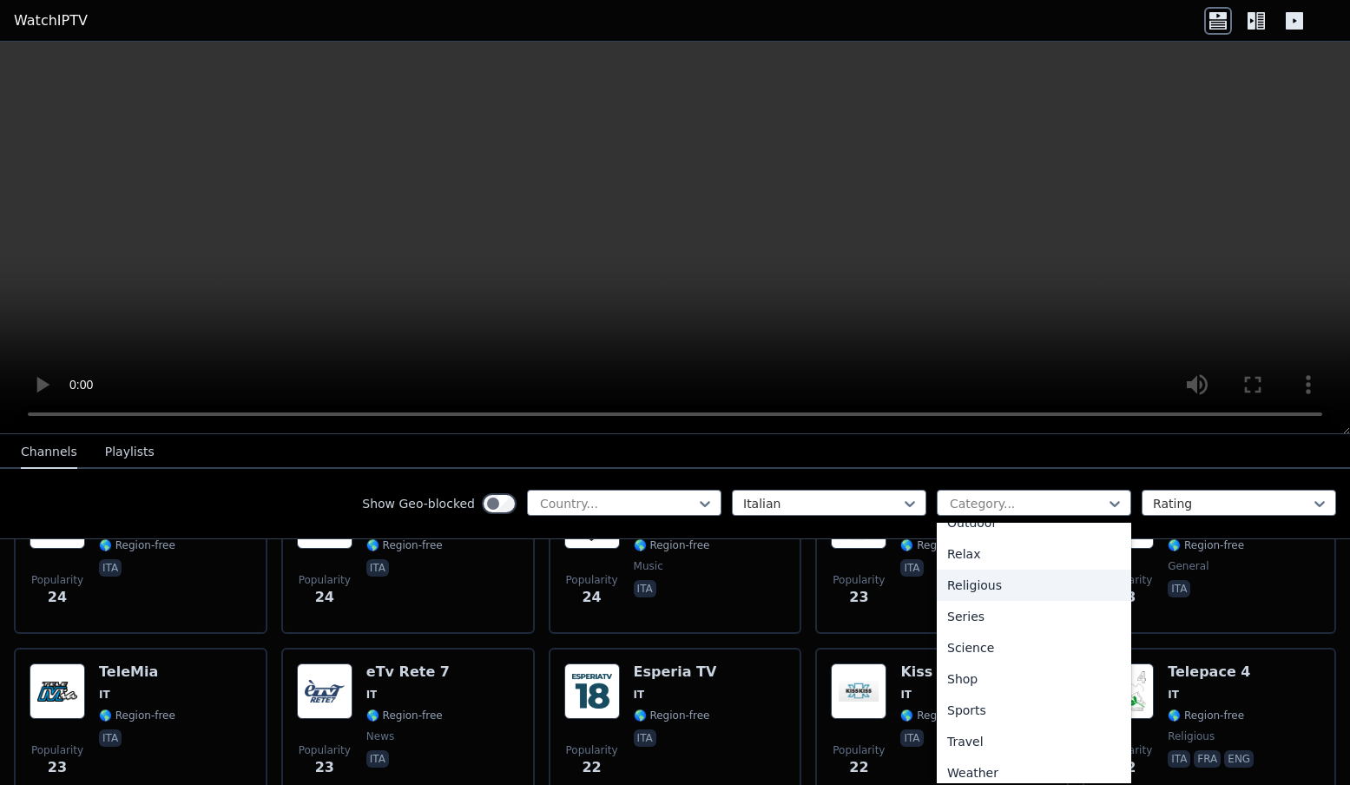
scroll to position [588, 0]
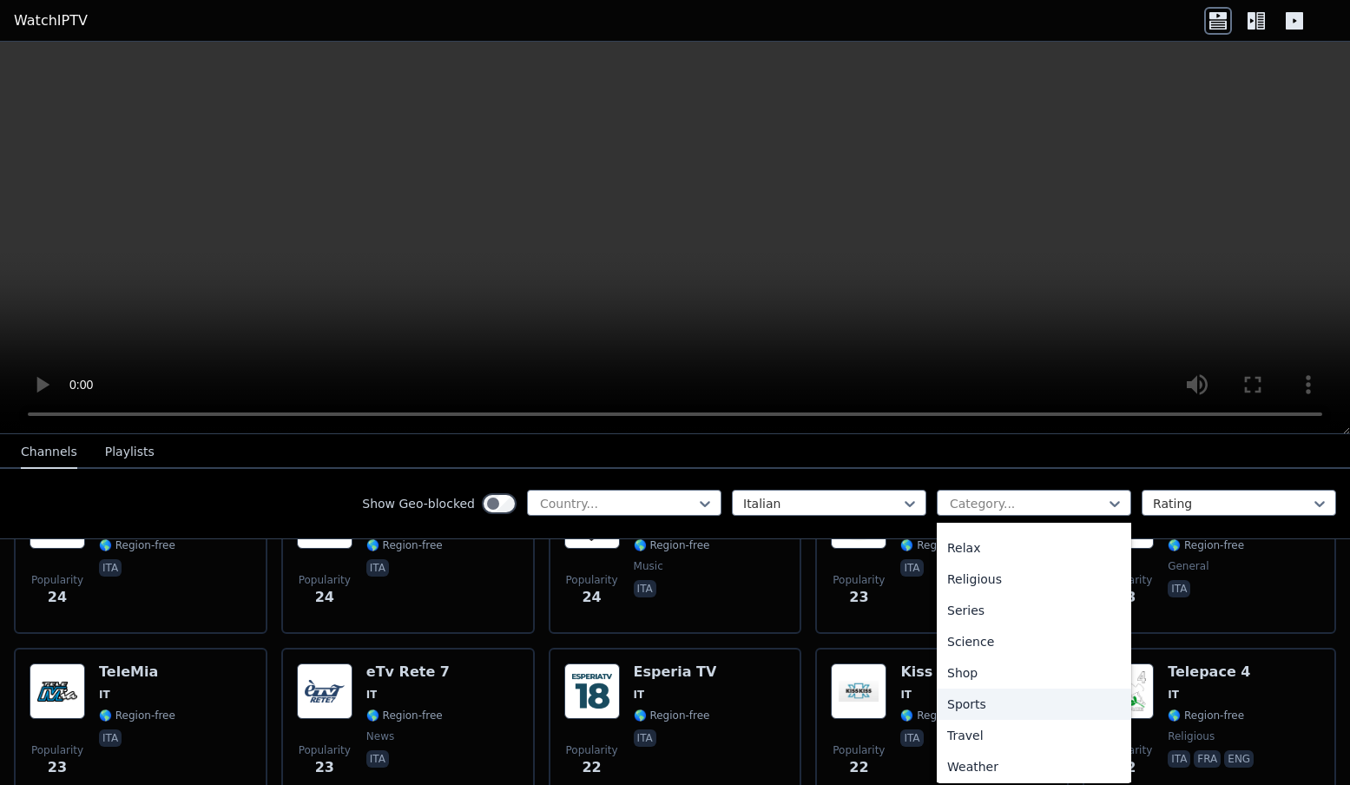
click at [1022, 705] on div "Sports" at bounding box center [1034, 704] width 195 height 31
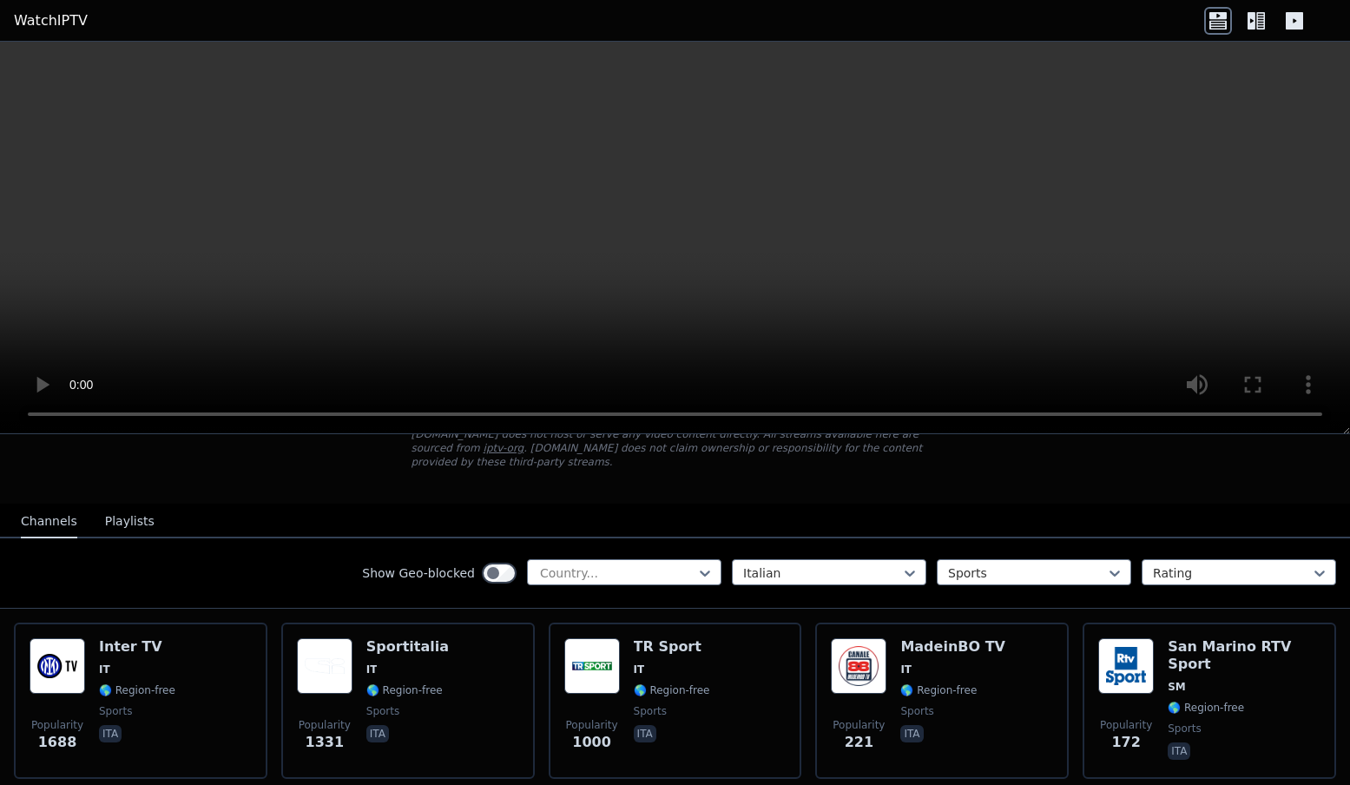
scroll to position [114, 0]
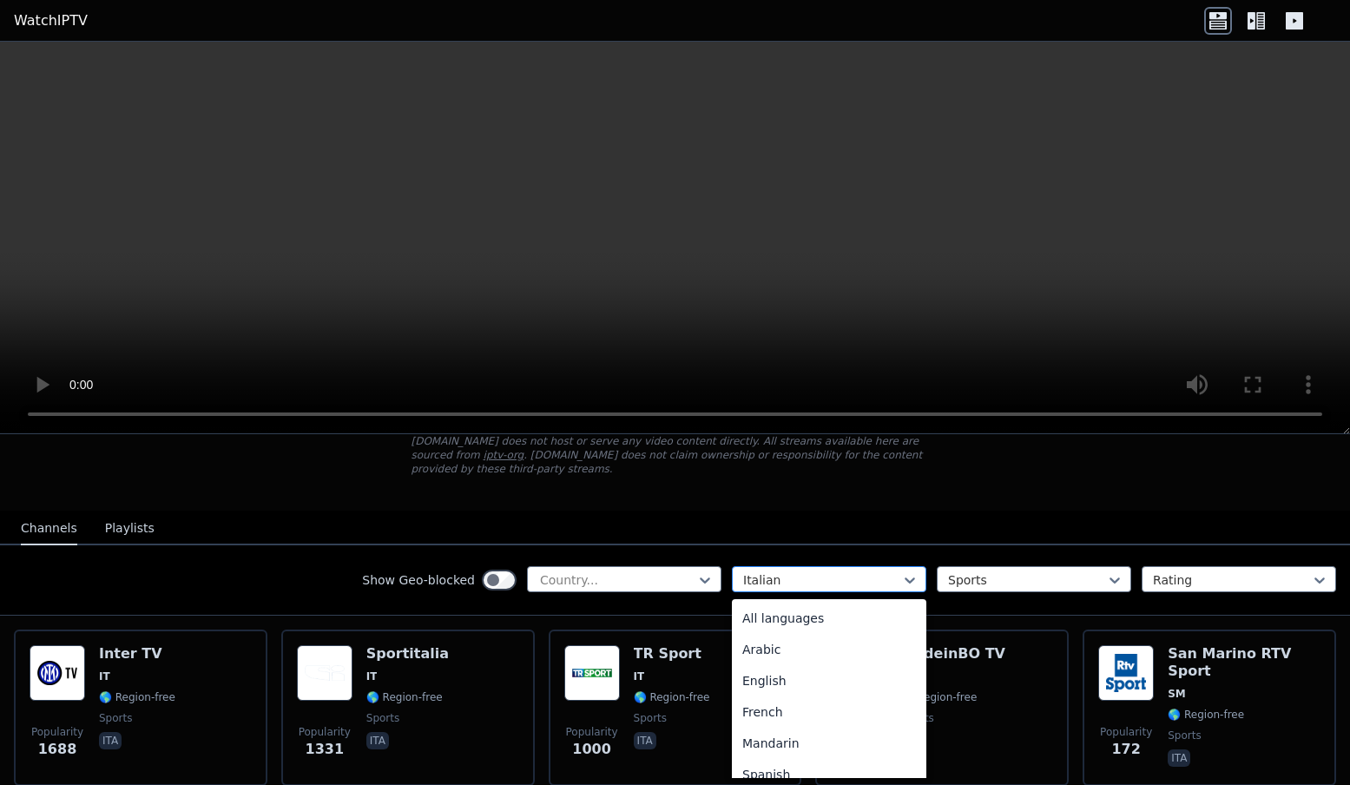
click at [833, 586] on div at bounding box center [822, 579] width 158 height 17
click at [822, 628] on div "All languages" at bounding box center [829, 618] width 195 height 31
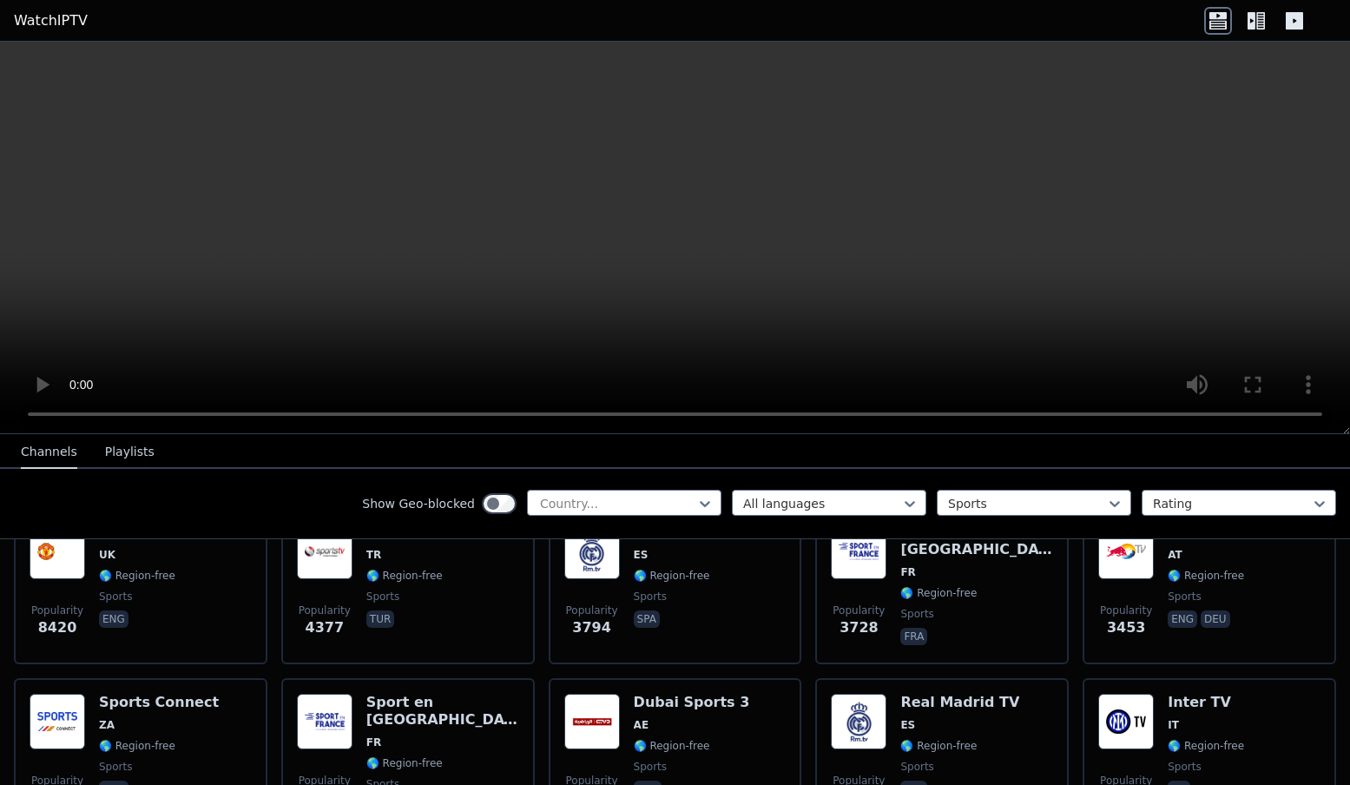
scroll to position [241, 0]
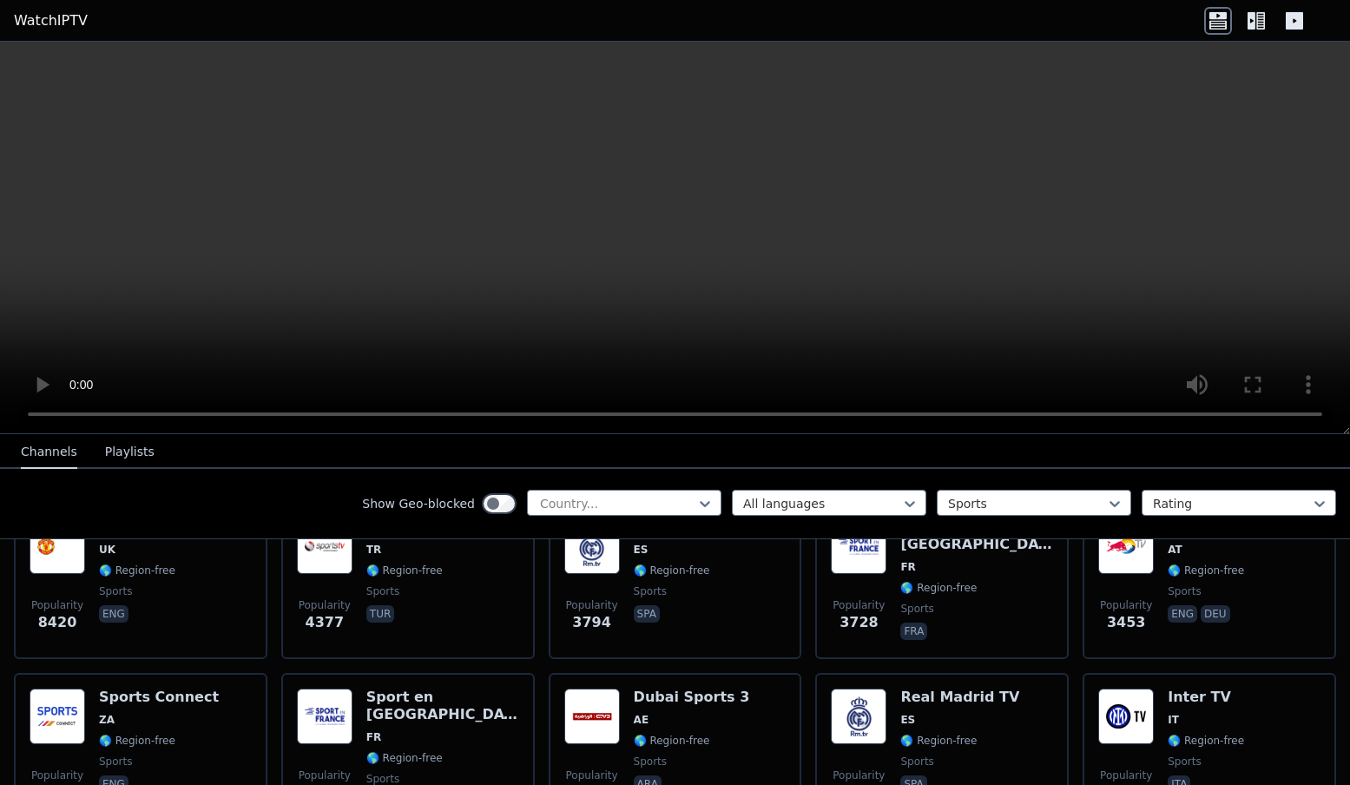
click at [1247, 26] on icon at bounding box center [1257, 21] width 28 height 28
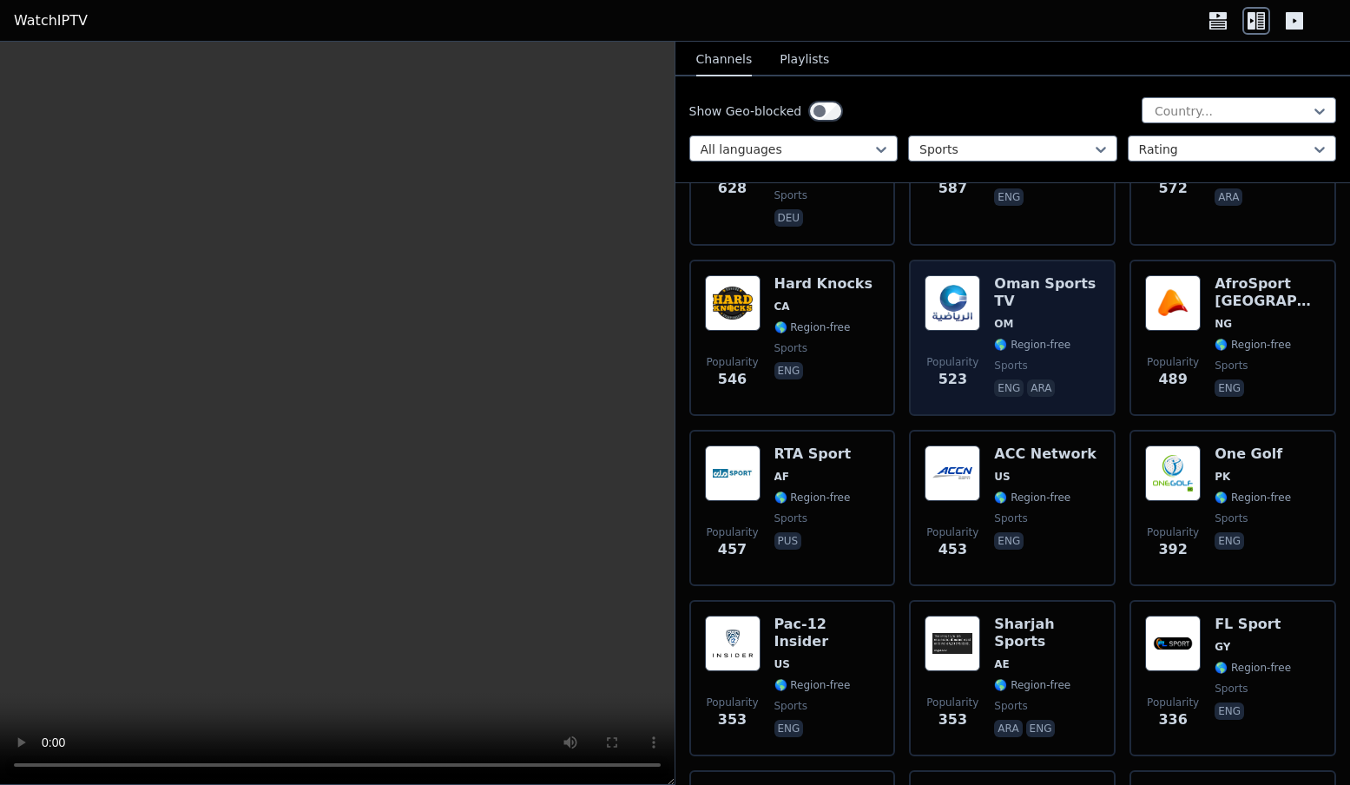
scroll to position [2303, 0]
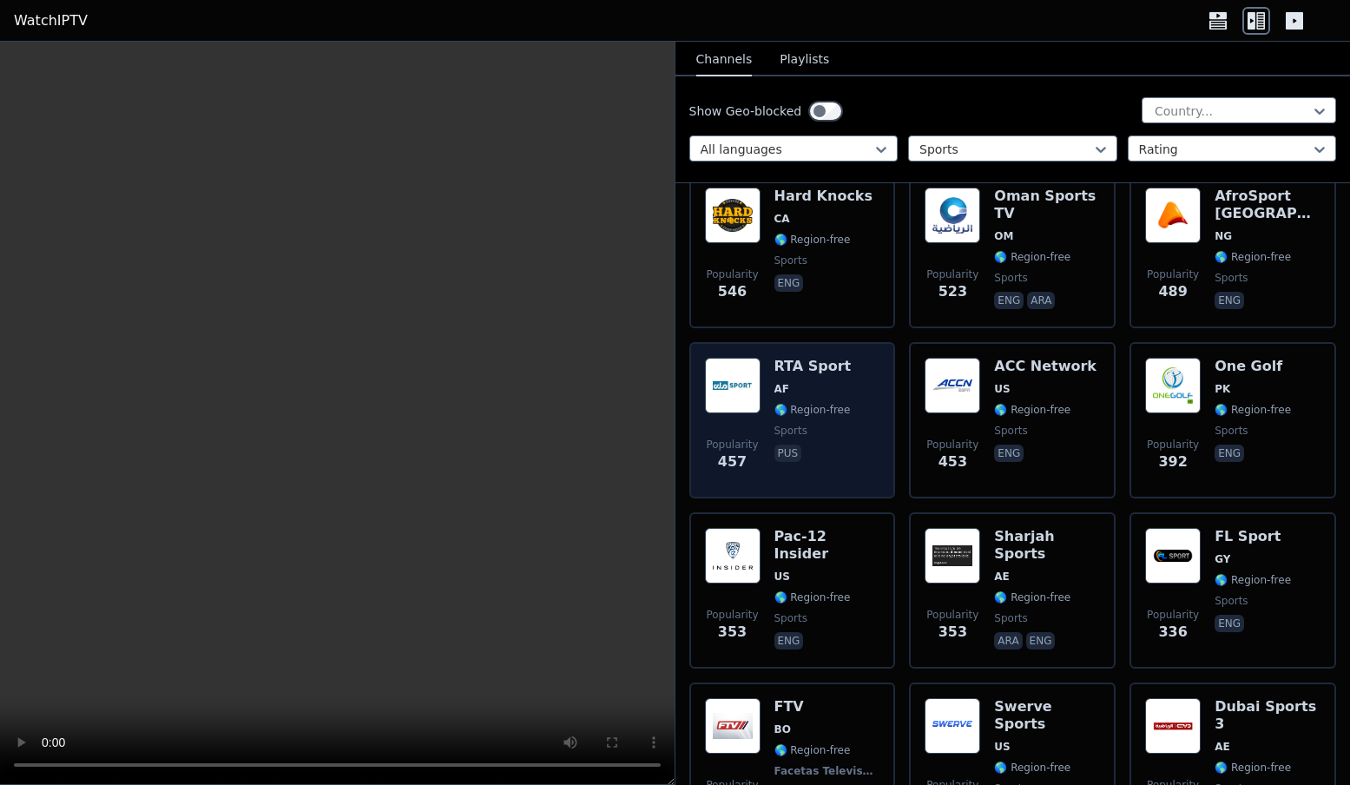
click at [833, 424] on span "sports" at bounding box center [813, 431] width 77 height 14
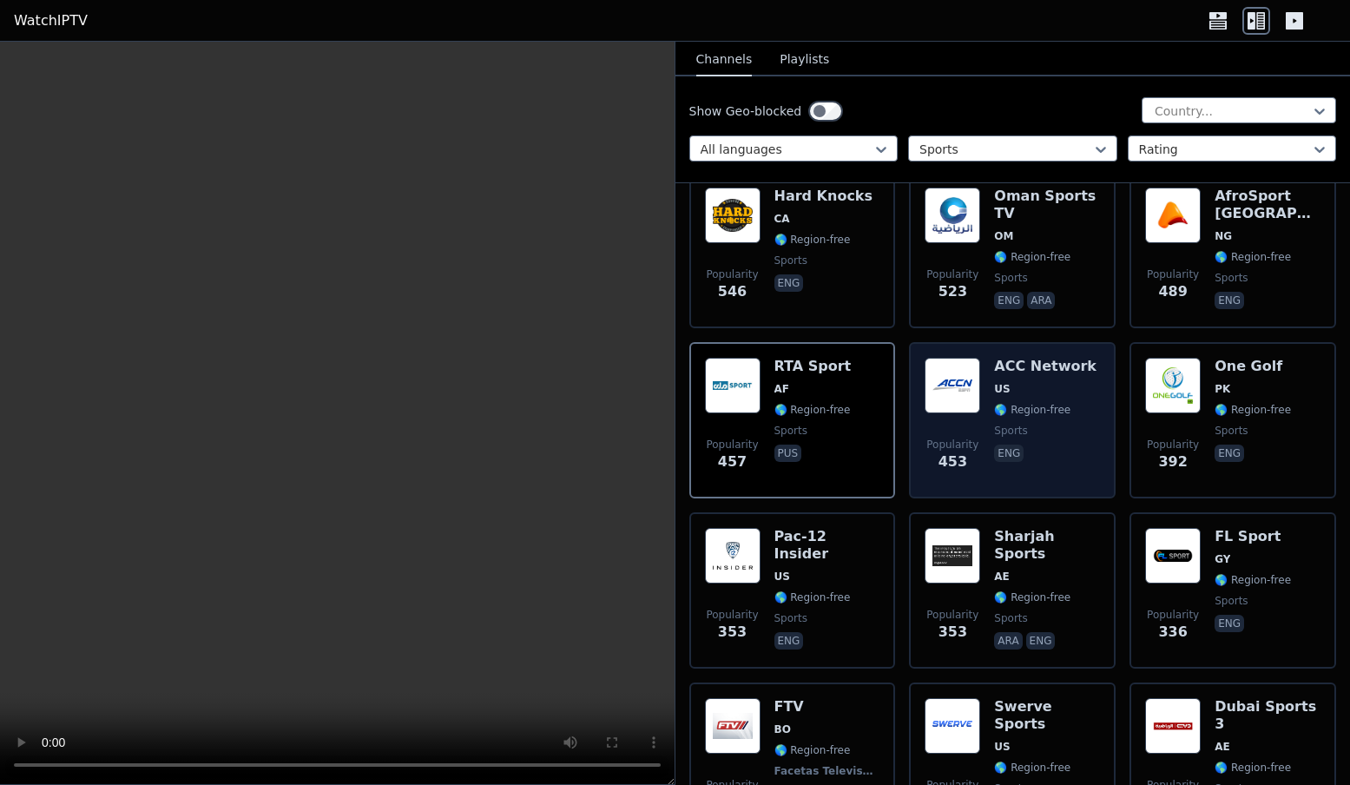
click at [1020, 424] on span "sports" at bounding box center [1010, 431] width 33 height 14
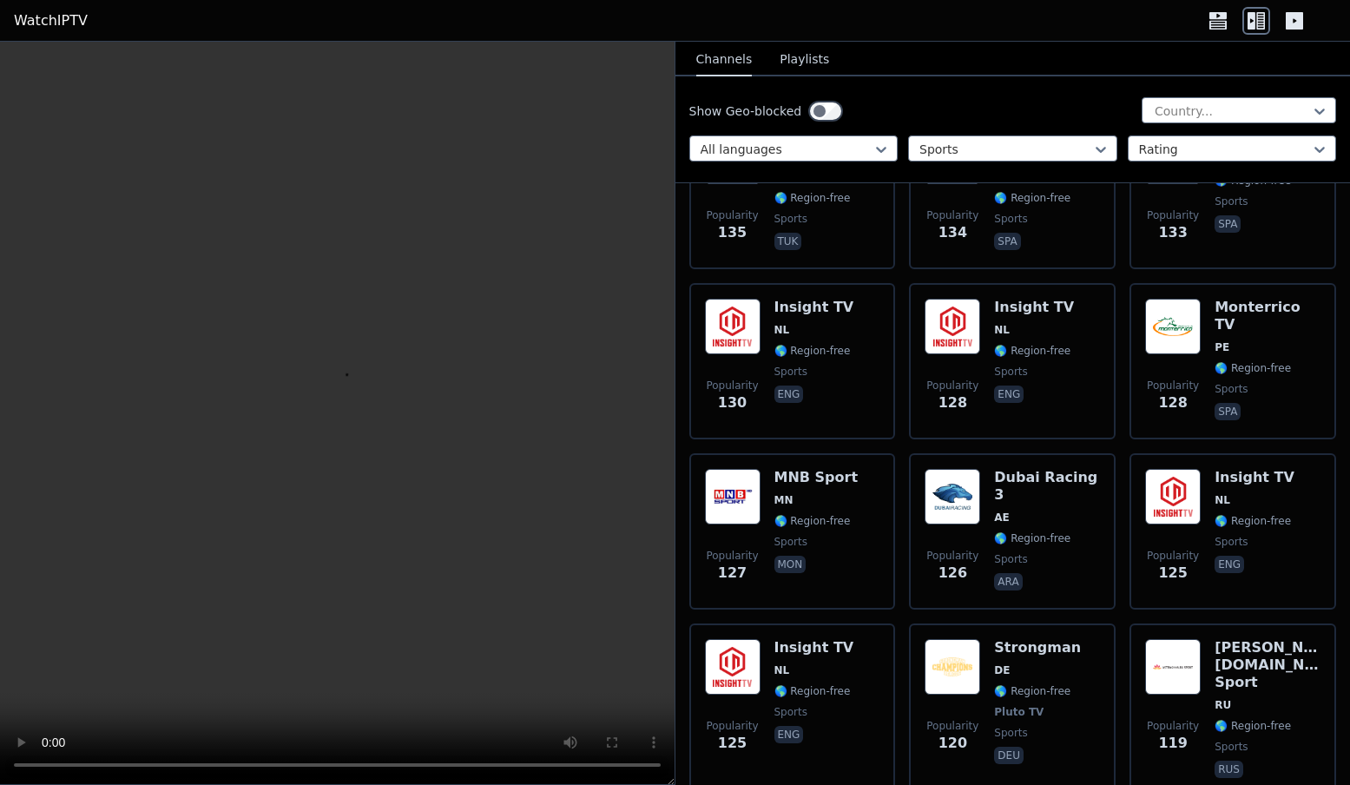
scroll to position [6227, 0]
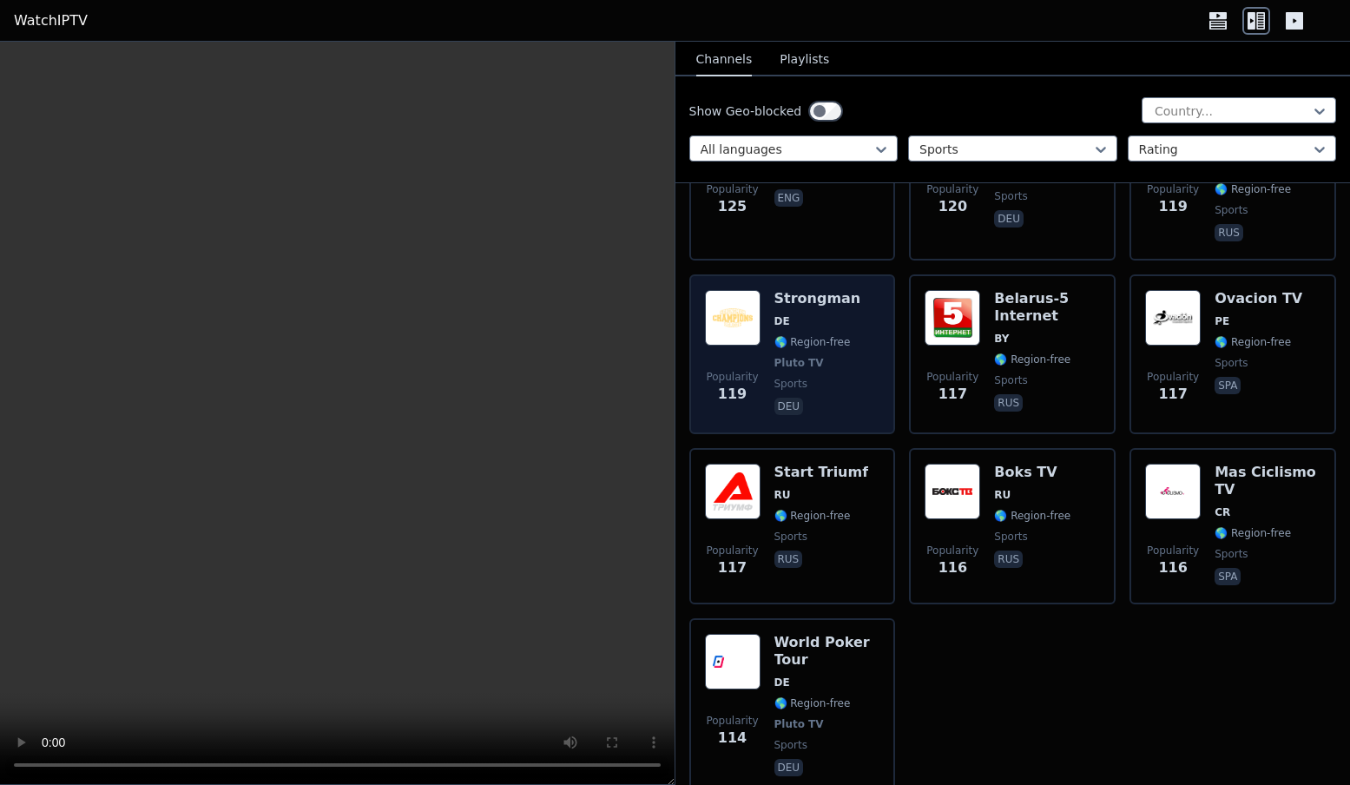
click at [847, 290] on div "Strongman DE 🌎 Region-free Pluto TV sports deu" at bounding box center [818, 354] width 87 height 129
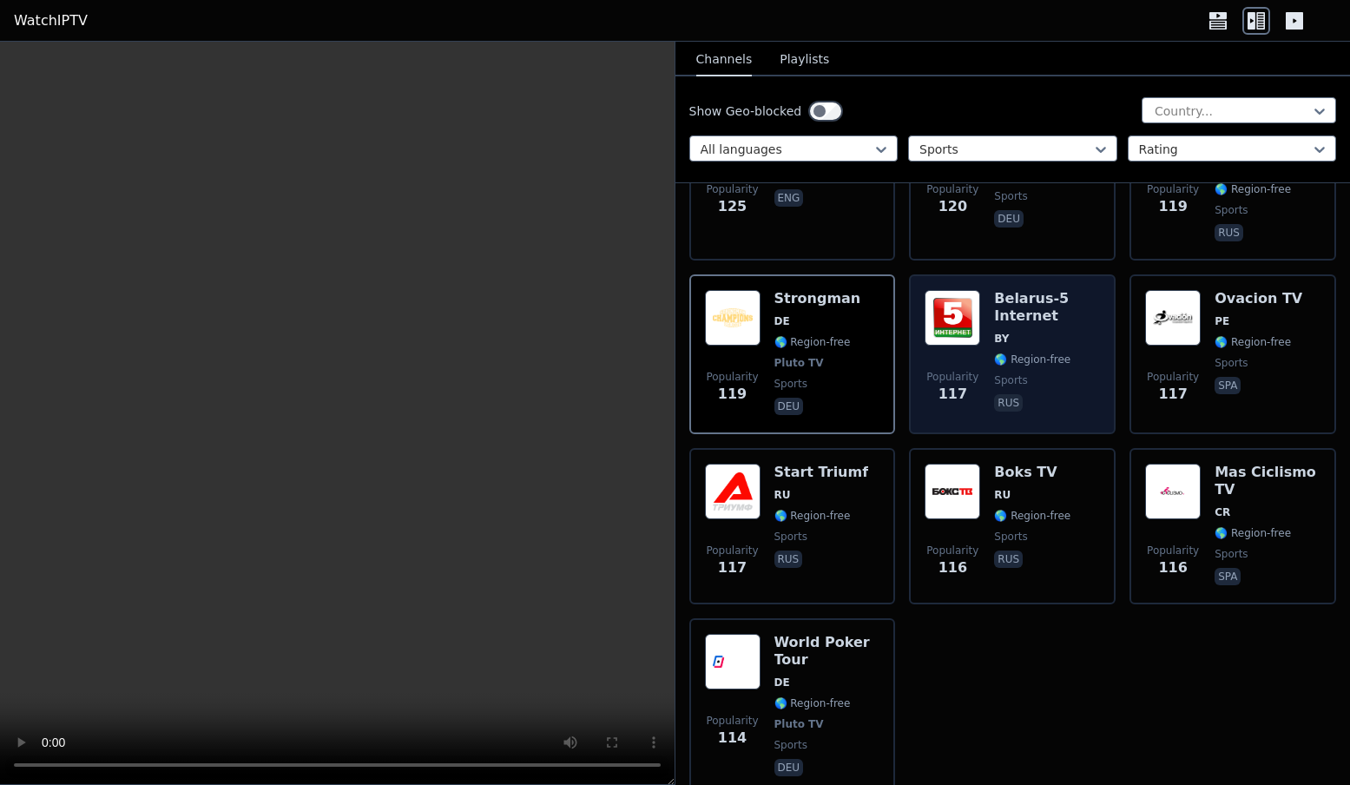
click at [975, 370] on span "Popularity" at bounding box center [953, 377] width 52 height 14
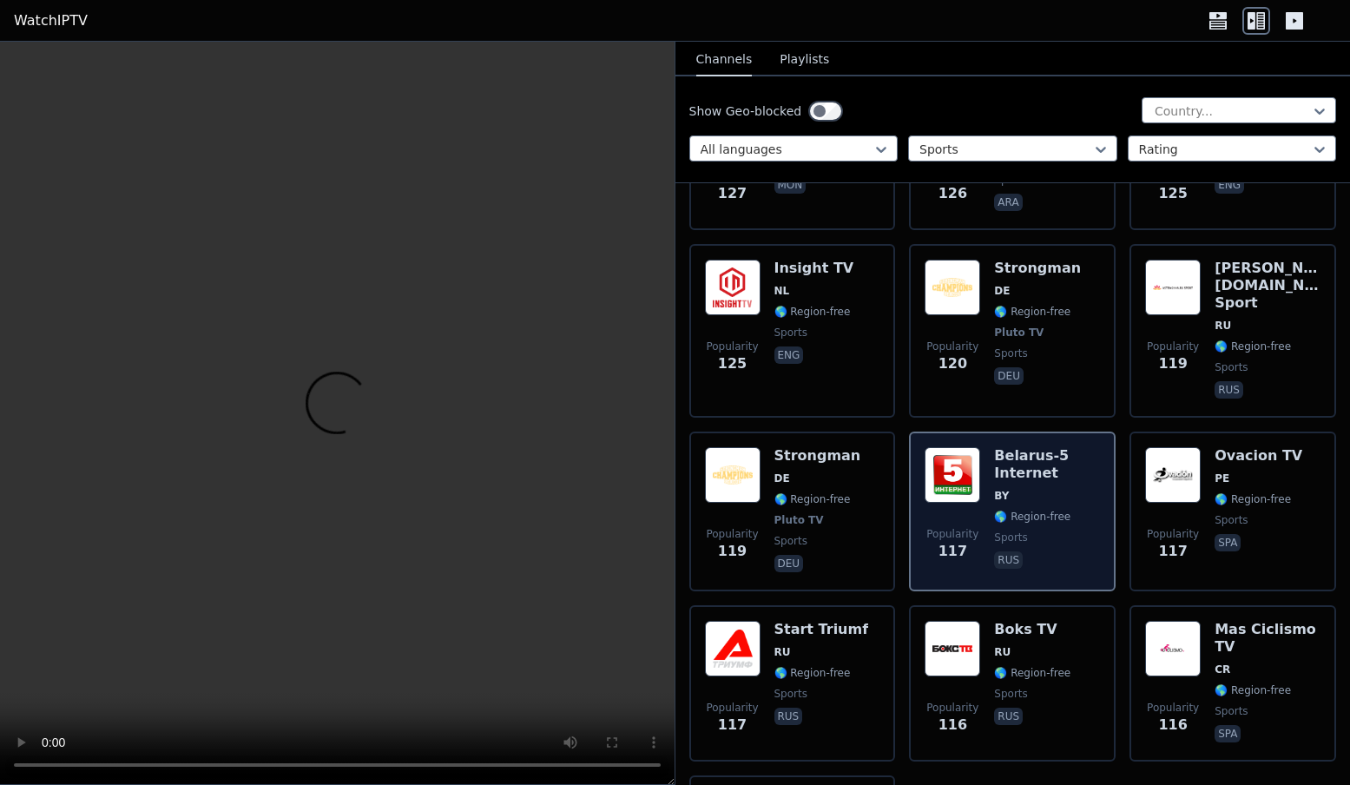
scroll to position [6018, 0]
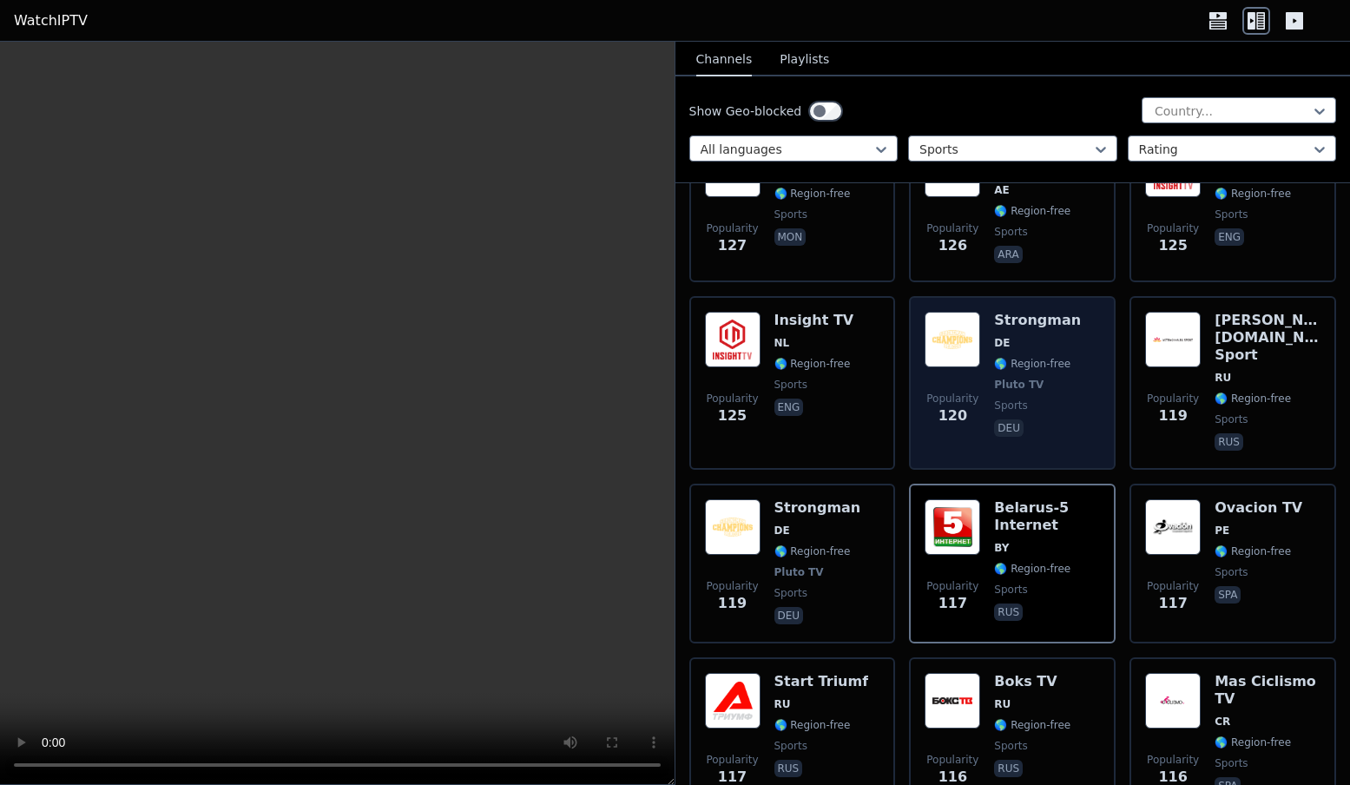
click at [998, 357] on span "🌎 Region-free" at bounding box center [1032, 364] width 76 height 14
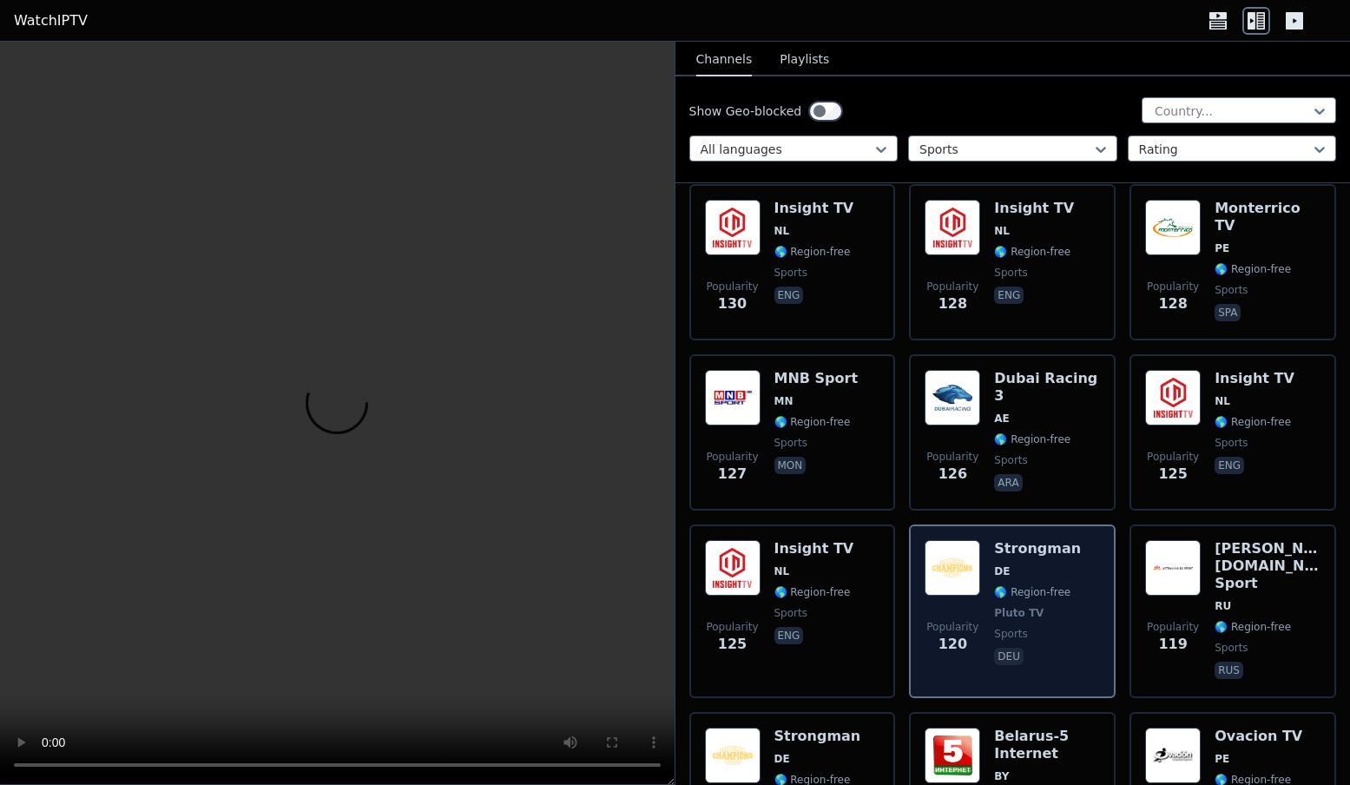
scroll to position [5758, 0]
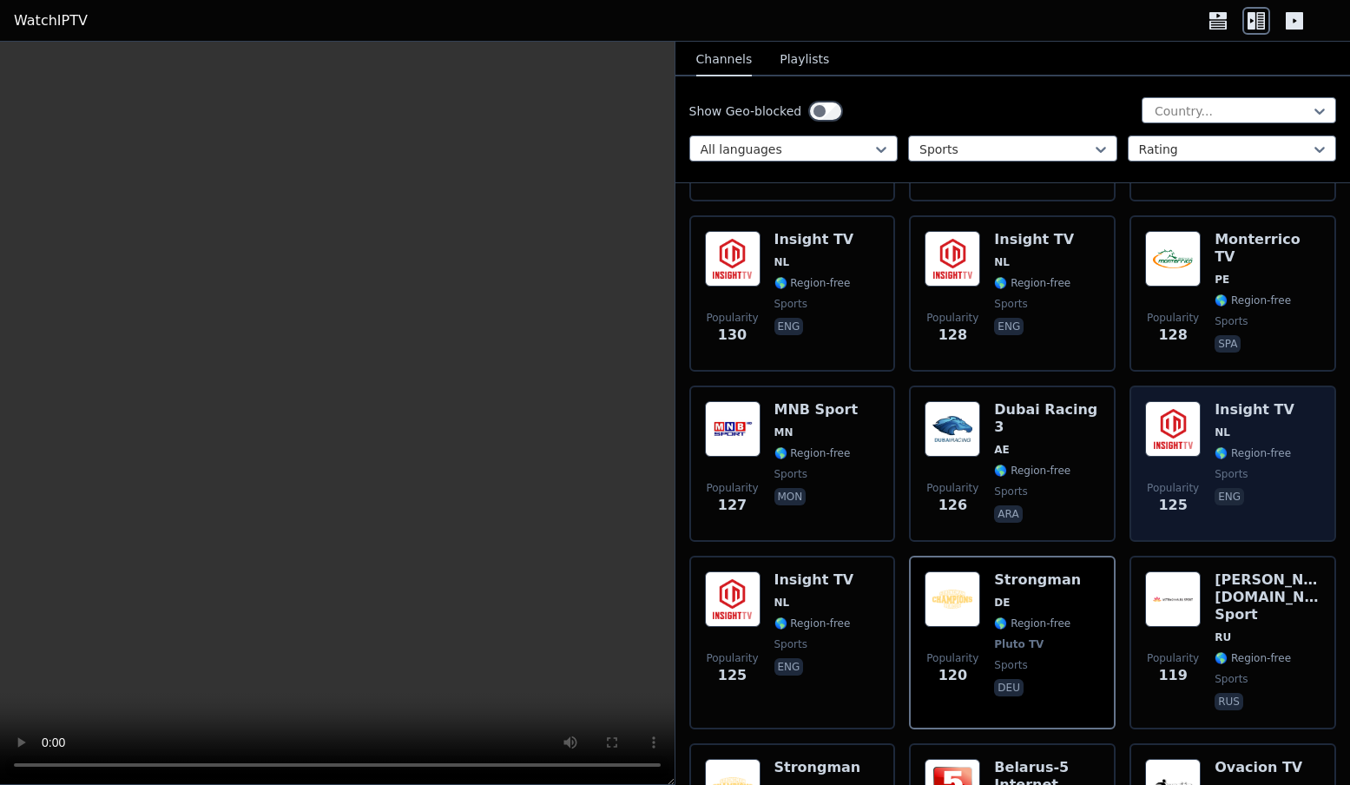
click at [1237, 488] on p "eng" at bounding box center [1230, 496] width 30 height 17
